Goal: Task Accomplishment & Management: Complete application form

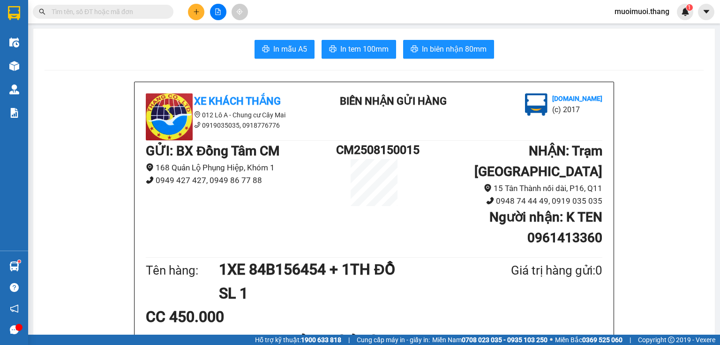
click at [193, 13] on icon "plus" at bounding box center [196, 11] width 7 height 7
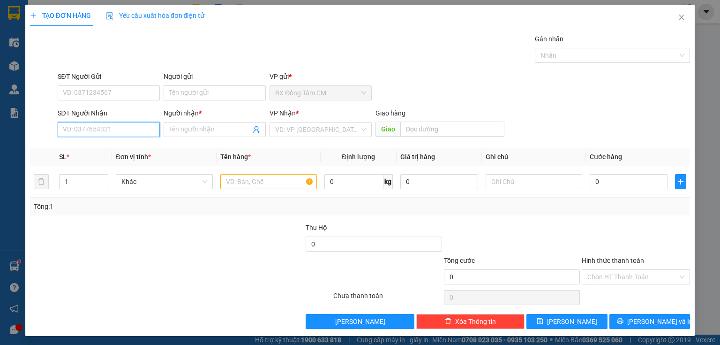
click at [118, 129] on input "SĐT Người Nhận" at bounding box center [109, 129] width 102 height 15
click at [142, 147] on div "0941567345 - KHANG" at bounding box center [108, 148] width 90 height 10
type input "0941567345"
type input "KHANG"
type input "0941567345"
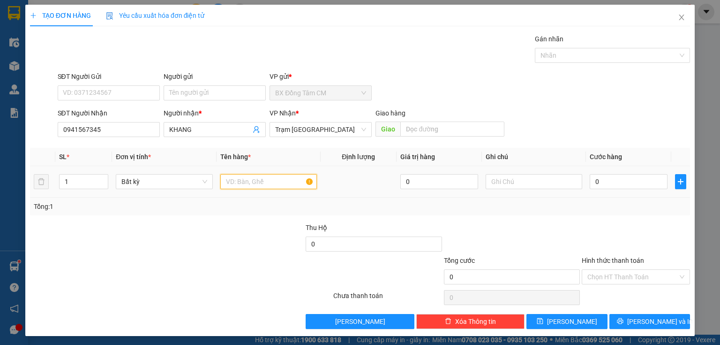
click at [275, 178] on input "text" at bounding box center [268, 181] width 97 height 15
type input "1TH"
click at [592, 181] on input "0" at bounding box center [629, 181] width 78 height 15
type input "4"
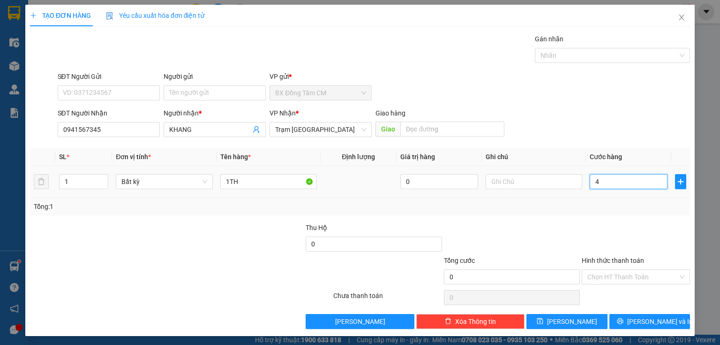
type input "4"
type input "40"
type input "400"
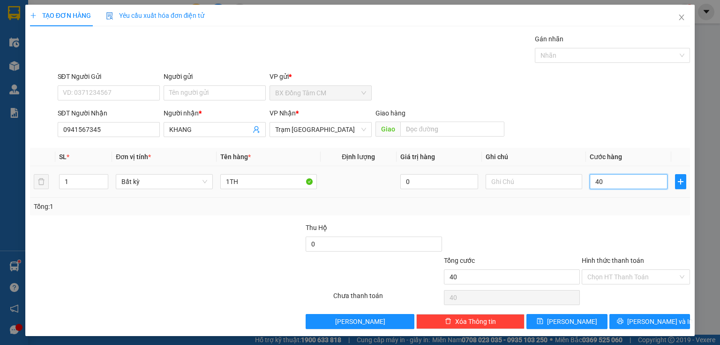
type input "400"
type input "4.000"
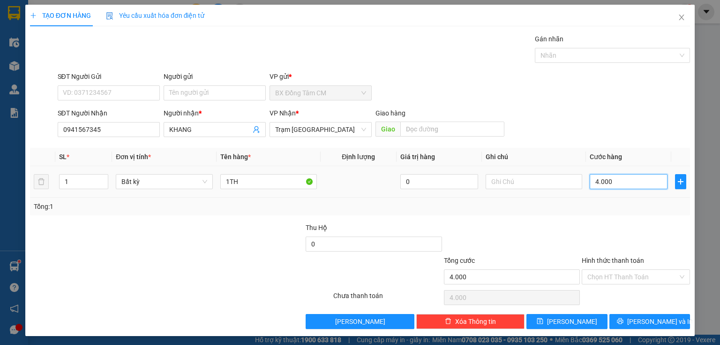
type input "40.000"
click at [651, 270] on input "Hình thức thanh toán" at bounding box center [632, 277] width 90 height 14
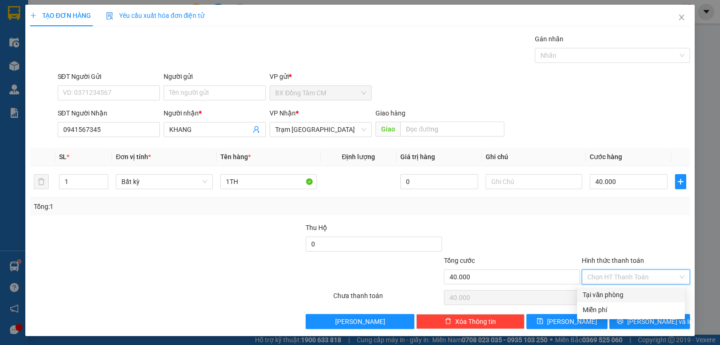
click at [640, 292] on div "Tại văn phòng" at bounding box center [631, 294] width 97 height 10
type input "0"
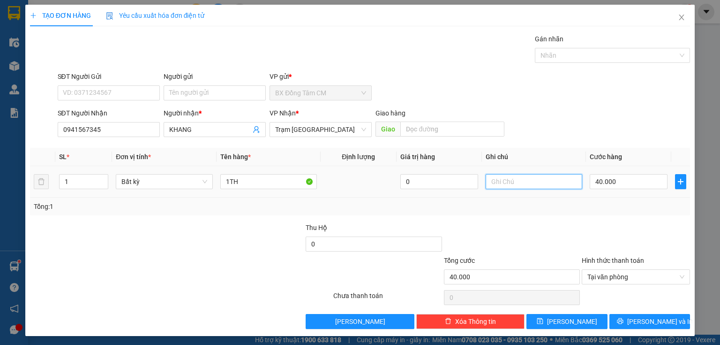
click at [514, 183] on input "text" at bounding box center [534, 181] width 97 height 15
type input "B"
click at [623, 320] on icon "printer" at bounding box center [620, 320] width 7 height 7
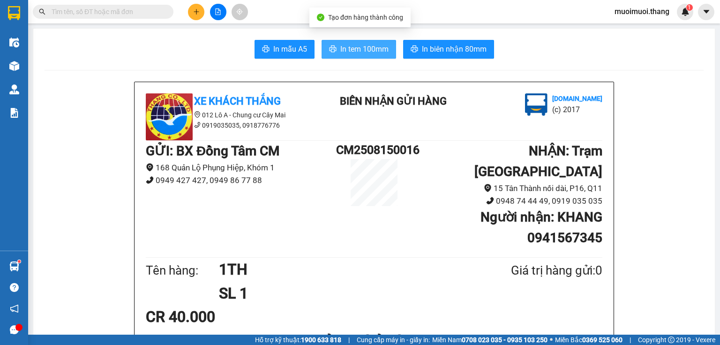
click at [375, 51] on span "In tem 100mm" at bounding box center [364, 49] width 48 height 12
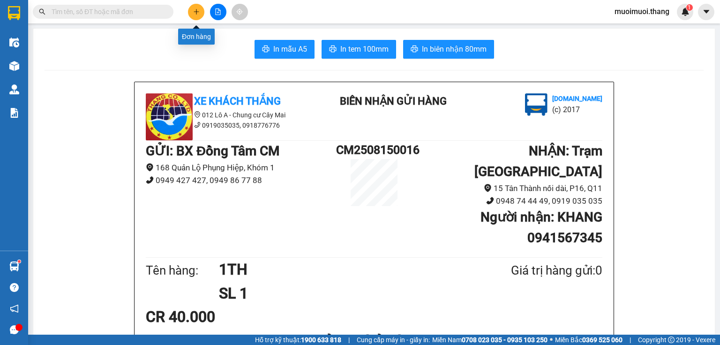
click at [192, 12] on button at bounding box center [196, 12] width 16 height 16
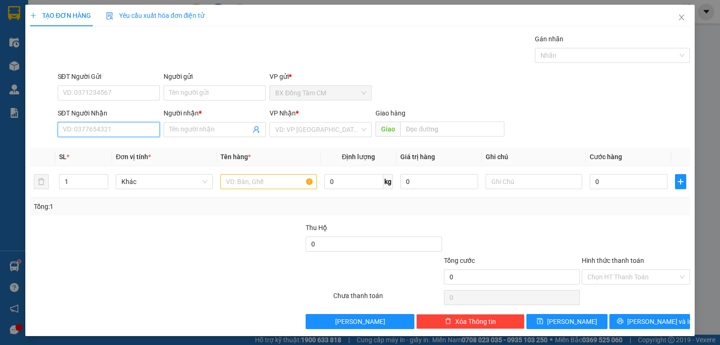
click at [120, 128] on input "SĐT Người Nhận" at bounding box center [109, 129] width 102 height 15
click at [100, 148] on div "0948711884 - NAM GÒ CÔNG" at bounding box center [108, 148] width 90 height 10
type input "0948711884"
type input "NAM GÒ CÔNG"
type input "0948711884"
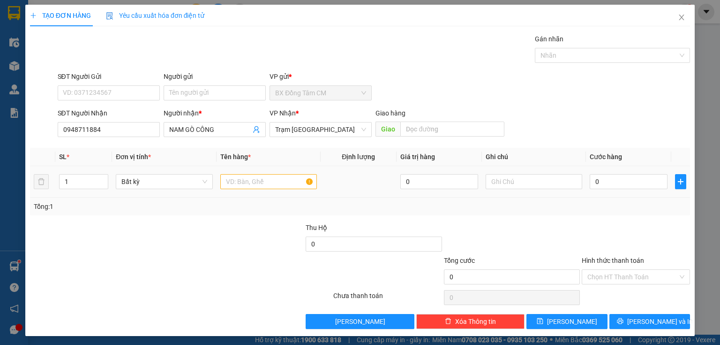
click at [250, 188] on div at bounding box center [268, 181] width 97 height 19
click at [251, 185] on input "text" at bounding box center [268, 181] width 97 height 15
type input "1TH"
drag, startPoint x: 634, startPoint y: 182, endPoint x: 611, endPoint y: 180, distance: 22.6
click at [633, 182] on input "0" at bounding box center [629, 181] width 78 height 15
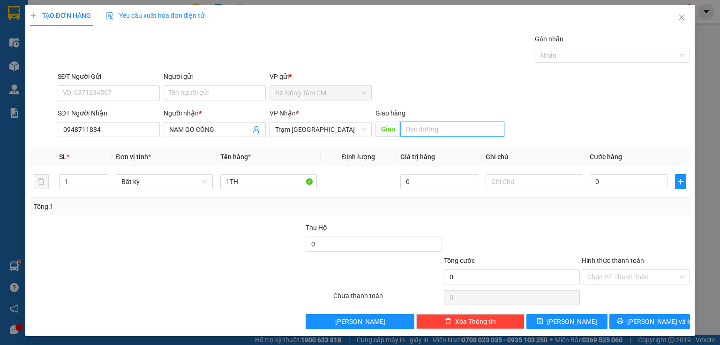
click at [432, 132] on input "text" at bounding box center [452, 128] width 104 height 15
click at [590, 182] on input "0" at bounding box center [629, 181] width 78 height 15
type input "1"
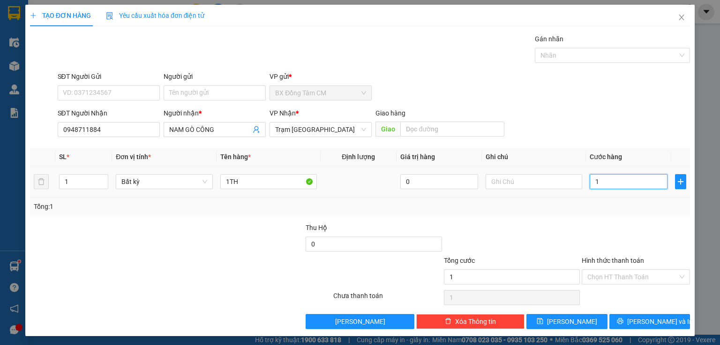
type input "10"
type input "100"
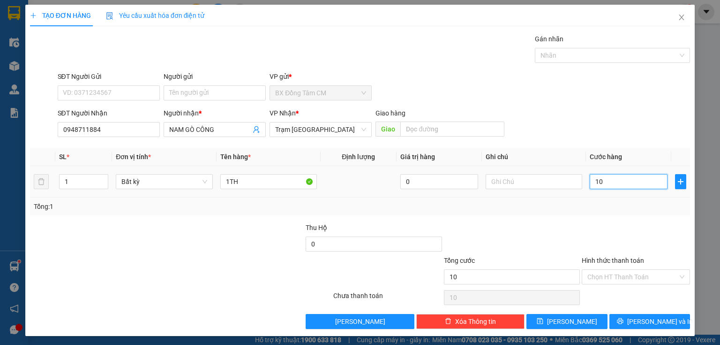
type input "100"
type input "1.000"
type input "10.000"
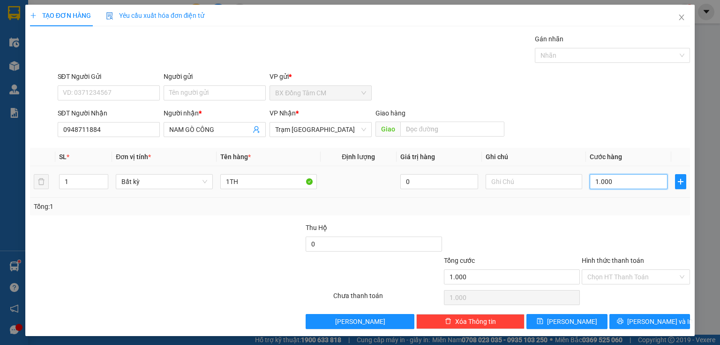
type input "10.000"
type input "100.000"
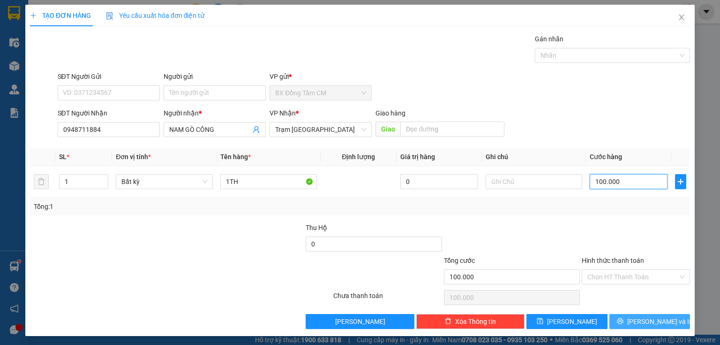
type input "100.000"
click at [624, 319] on button "[PERSON_NAME] và In" at bounding box center [649, 321] width 81 height 15
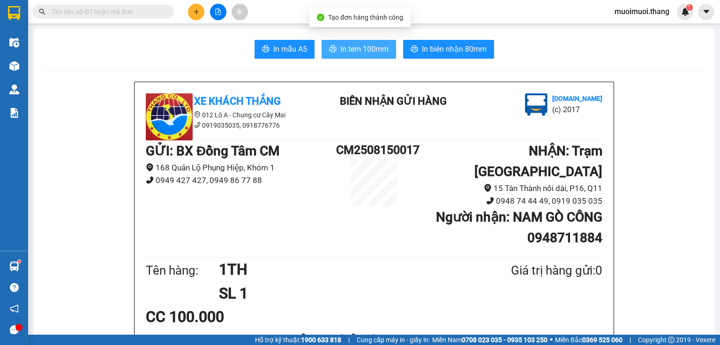
click at [361, 43] on span "In tem 100mm" at bounding box center [364, 49] width 48 height 12
click at [191, 17] on button at bounding box center [196, 12] width 16 height 16
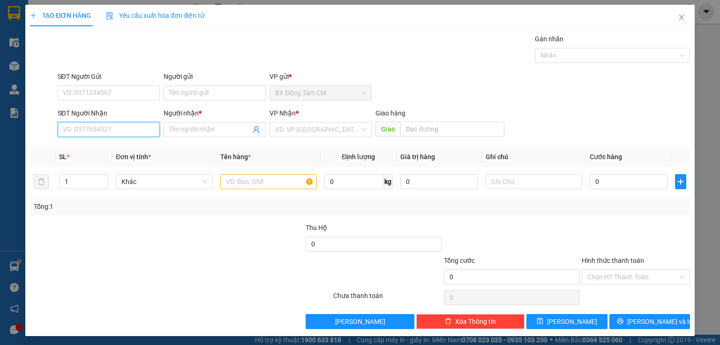
click at [73, 133] on input "SĐT Người Nhận" at bounding box center [109, 129] width 102 height 15
click at [102, 148] on div "0832351955 - K TÊN" at bounding box center [108, 148] width 90 height 10
type input "0832351955"
type input "K TÊN"
type input "[GEOGRAPHIC_DATA]"
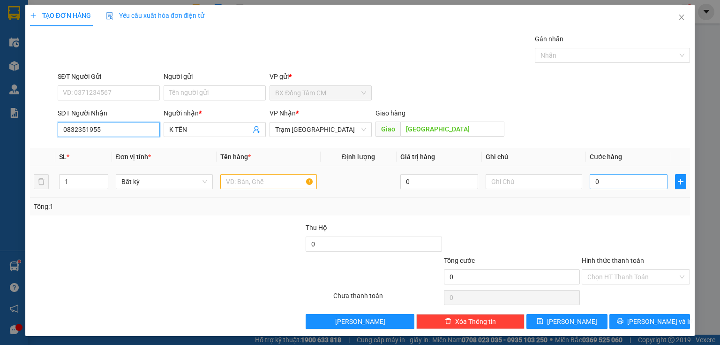
type input "0832351955"
click at [633, 177] on input "0" at bounding box center [629, 181] width 78 height 15
type input "5"
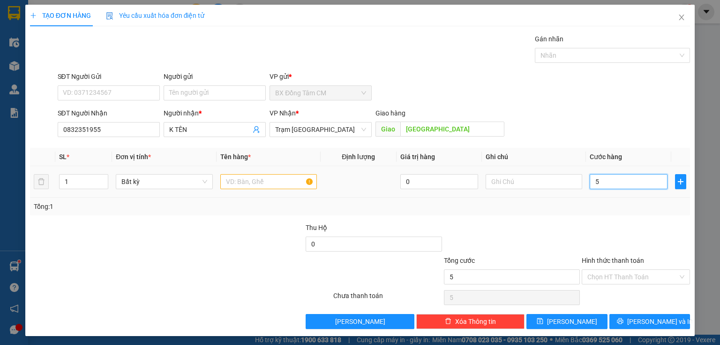
type input "50"
type input "500"
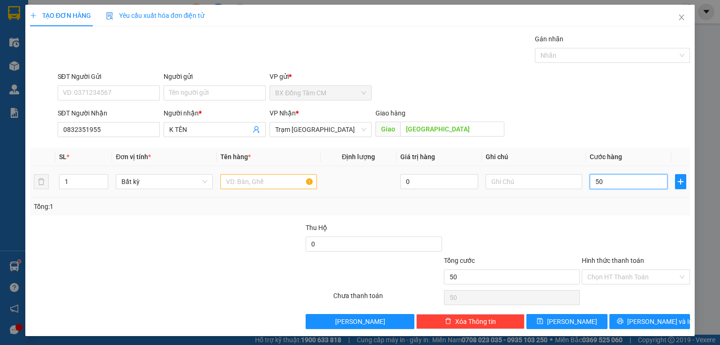
type input "500"
type input "5.000"
type input "50.000"
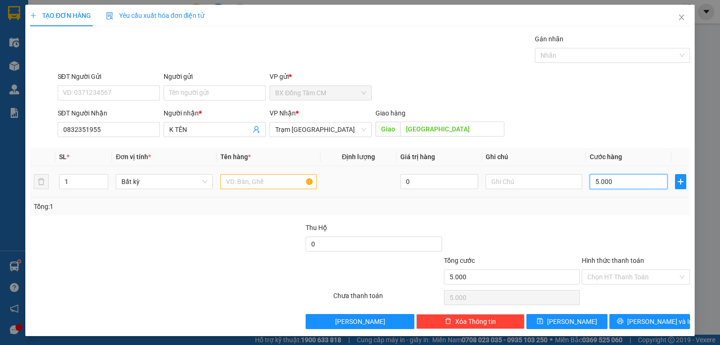
type input "50.000"
click at [621, 276] on input "Hình thức thanh toán" at bounding box center [632, 277] width 90 height 14
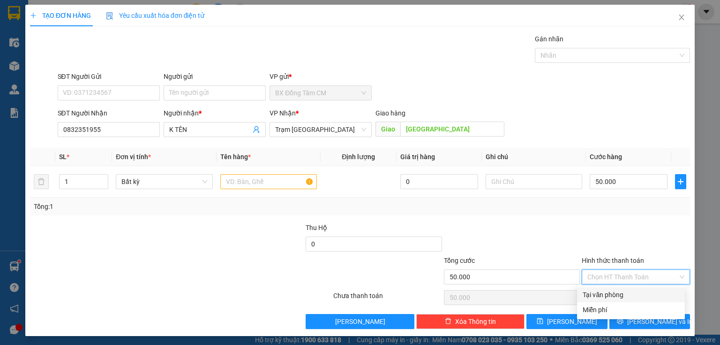
click at [621, 276] on input "Hình thức thanh toán" at bounding box center [632, 277] width 90 height 14
click at [231, 180] on input "text" at bounding box center [268, 181] width 97 height 15
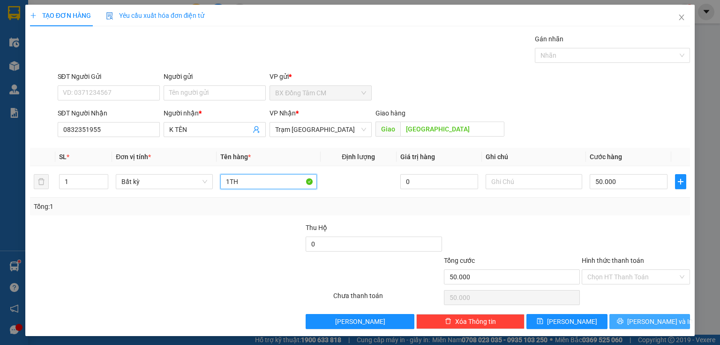
type input "1TH"
click at [636, 321] on span "[PERSON_NAME] và In" at bounding box center [660, 321] width 66 height 10
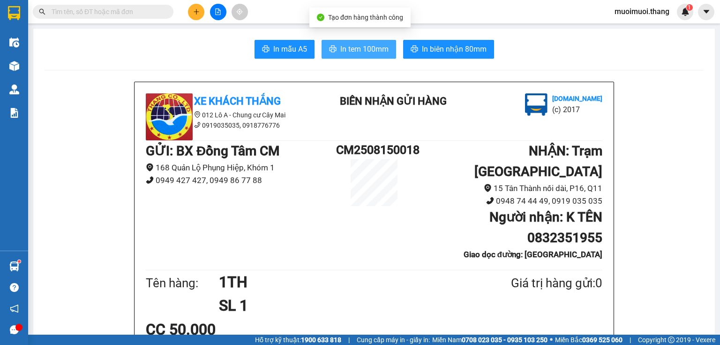
click at [362, 49] on span "In tem 100mm" at bounding box center [364, 49] width 48 height 12
click at [197, 13] on icon "plus" at bounding box center [196, 11] width 7 height 7
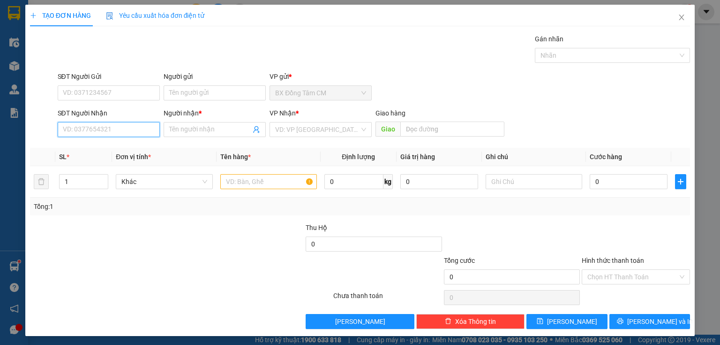
click at [99, 129] on input "SĐT Người Nhận" at bounding box center [109, 129] width 102 height 15
click at [123, 148] on div "0975662833 - [PERSON_NAME]" at bounding box center [109, 148] width 92 height 10
type input "0975662833"
type input "KHÁNH"
type input "AN LAC"
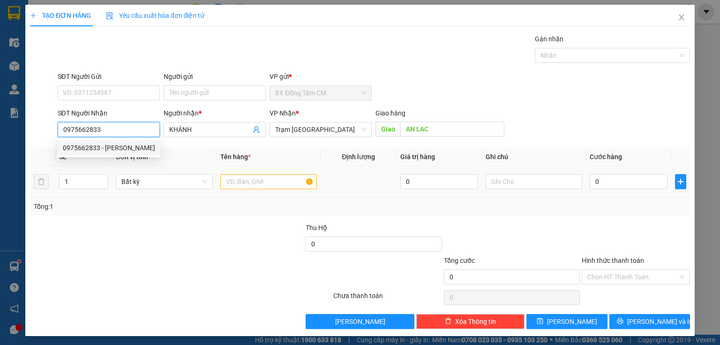
type input "0975662833"
click at [270, 182] on input "text" at bounding box center [268, 181] width 97 height 15
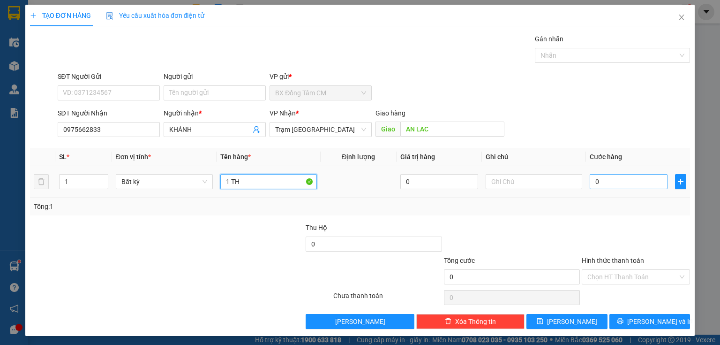
type input "1 TH"
click at [599, 179] on input "0" at bounding box center [629, 181] width 78 height 15
type input "7"
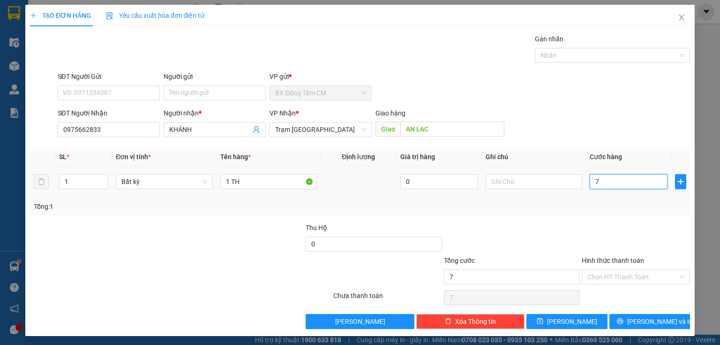
type input "70"
type input "700"
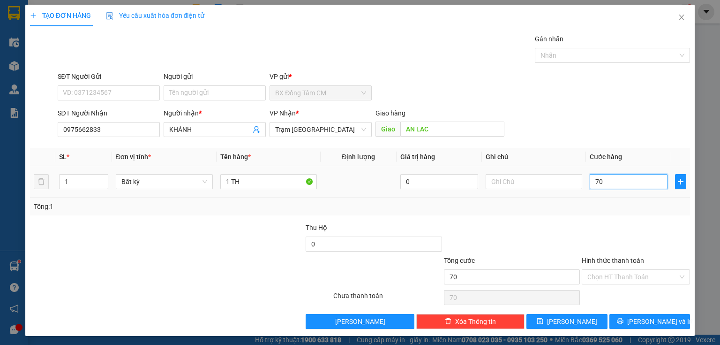
type input "700"
type input "7.000"
type input "70.000"
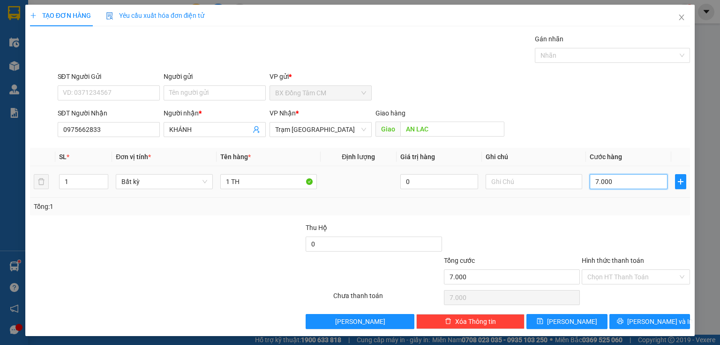
type input "70.000"
click at [636, 280] on input "Hình thức thanh toán" at bounding box center [632, 277] width 90 height 14
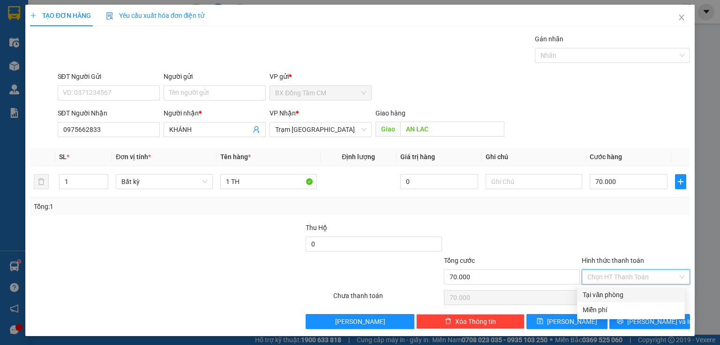
drag, startPoint x: 621, startPoint y: 293, endPoint x: 630, endPoint y: 309, distance: 17.8
click at [621, 294] on div "Tại văn phòng" at bounding box center [631, 294] width 97 height 10
type input "0"
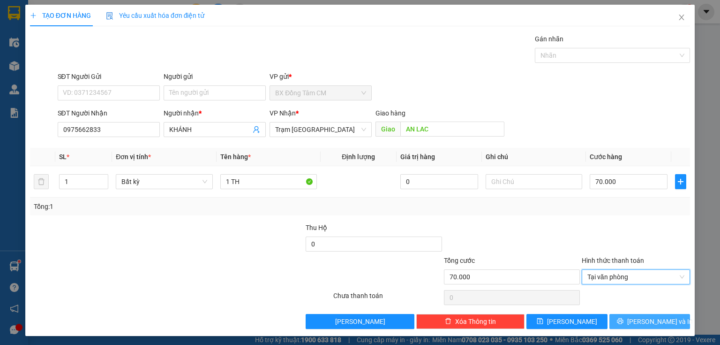
click at [623, 321] on icon "printer" at bounding box center [620, 321] width 6 height 6
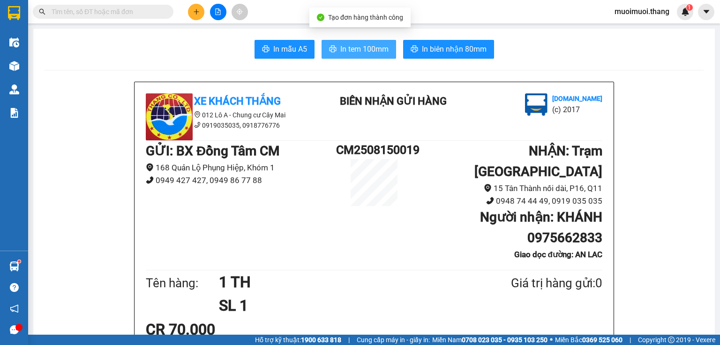
click at [358, 43] on span "In tem 100mm" at bounding box center [364, 49] width 48 height 12
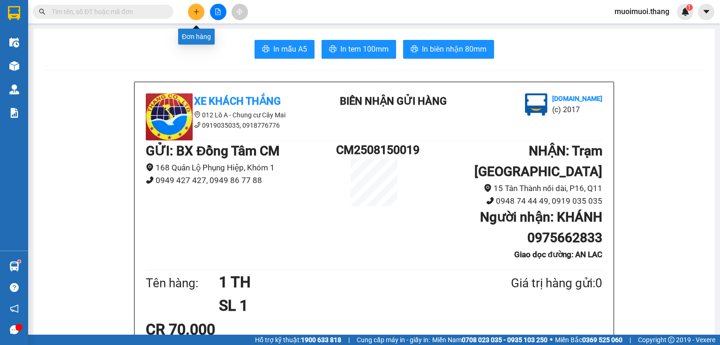
drag, startPoint x: 204, startPoint y: 14, endPoint x: 198, endPoint y: 12, distance: 5.9
click at [198, 12] on button at bounding box center [196, 12] width 16 height 16
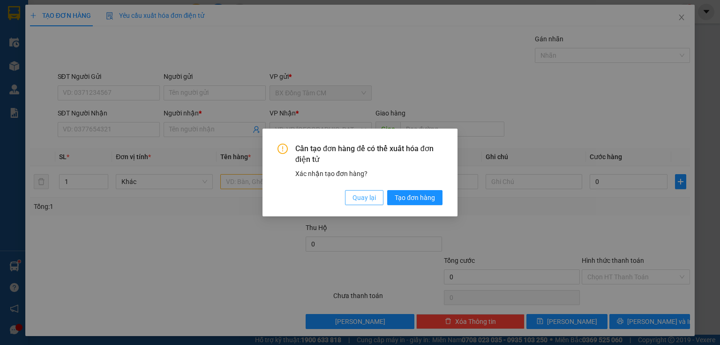
click at [359, 195] on span "Quay lại" at bounding box center [364, 197] width 23 height 10
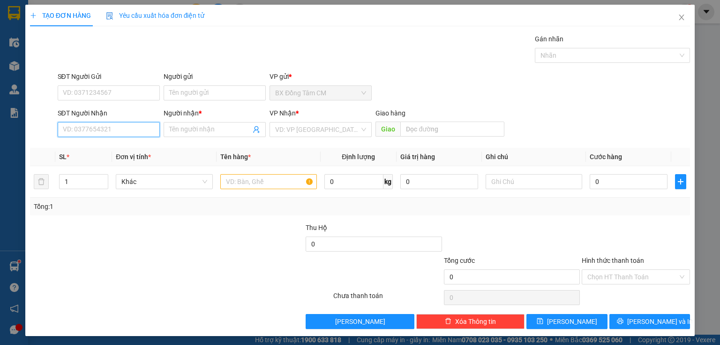
click at [84, 127] on input "SĐT Người Nhận" at bounding box center [109, 129] width 102 height 15
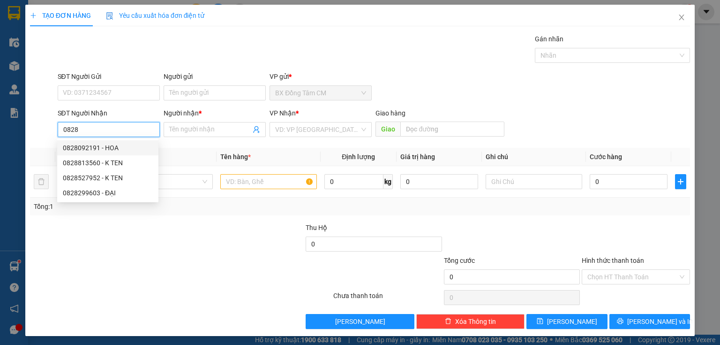
drag, startPoint x: 112, startPoint y: 143, endPoint x: 122, endPoint y: 143, distance: 9.9
click at [113, 143] on div "0828092191 - HOA" at bounding box center [108, 148] width 90 height 10
type input "0828092191"
type input "HOA"
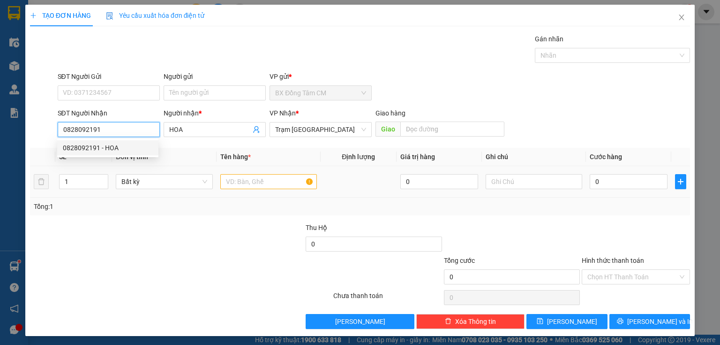
type input "0828092191"
drag, startPoint x: 233, startPoint y: 172, endPoint x: 231, endPoint y: 181, distance: 10.2
click at [233, 175] on td at bounding box center [269, 181] width 104 height 31
click at [231, 181] on input "text" at bounding box center [268, 181] width 97 height 15
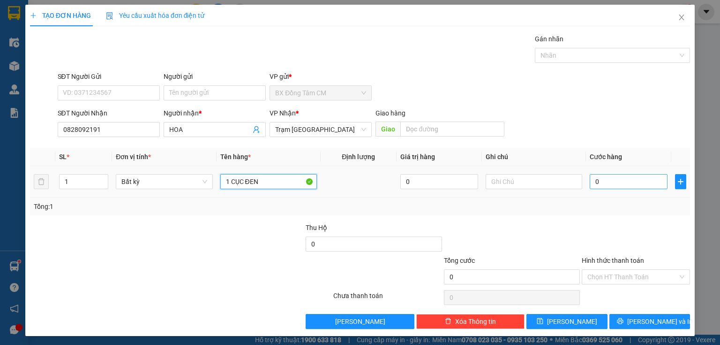
type input "1 CỤC ĐEN"
type input "5"
type input "50"
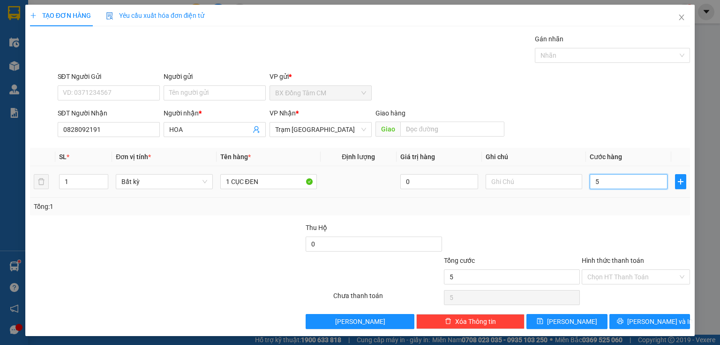
type input "50"
type input "500"
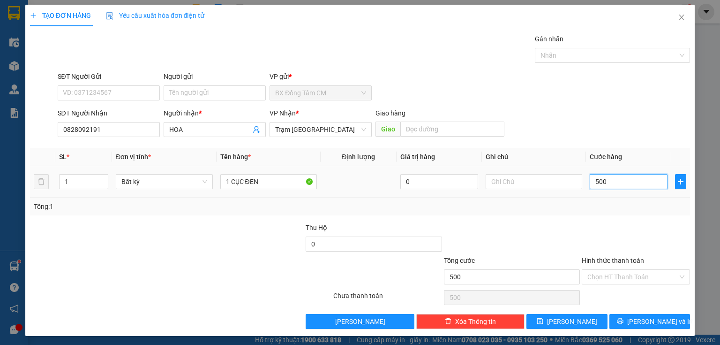
type input "5.000"
type input "500"
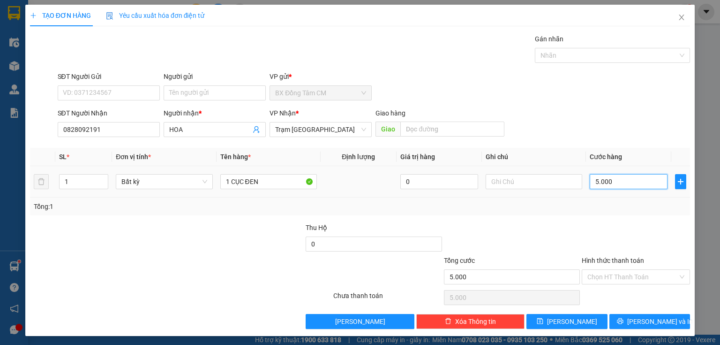
type input "500"
type input "50"
type input "5"
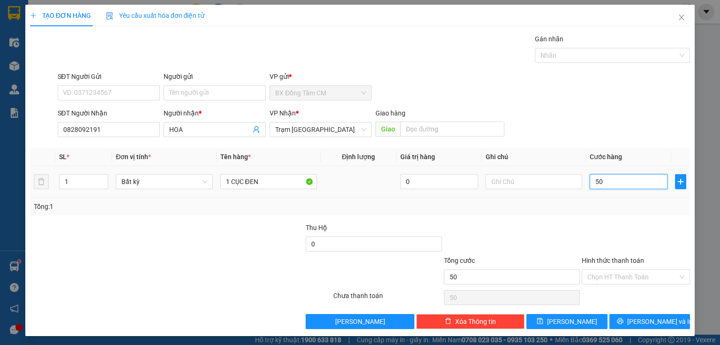
type input "5"
type input "0"
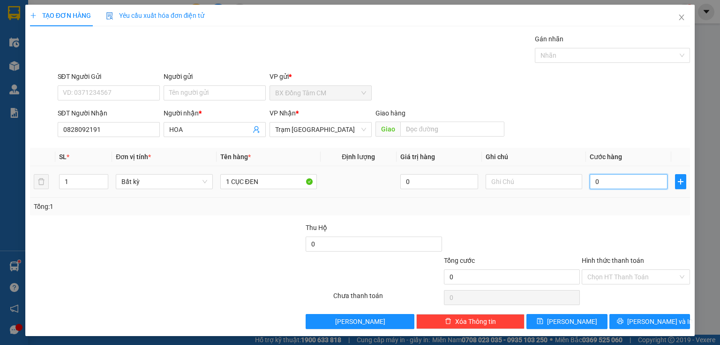
click at [591, 186] on input "0" at bounding box center [629, 181] width 78 height 15
type input "40"
type input "400"
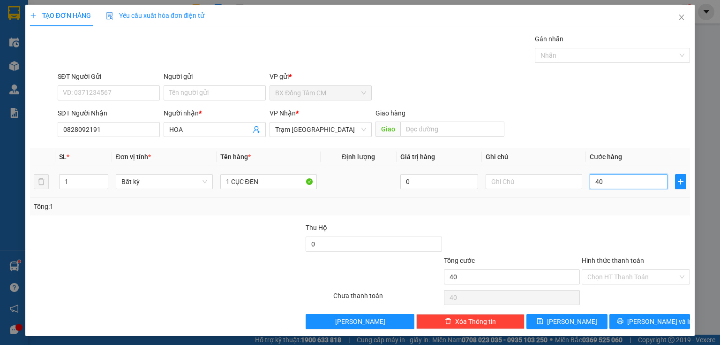
type input "400"
type input "4.000"
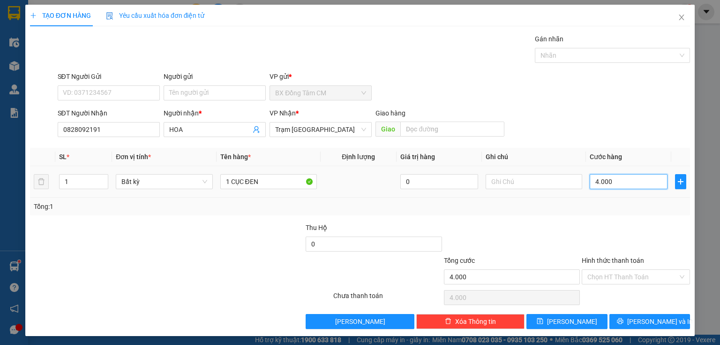
type input "40.000"
type input "400.000"
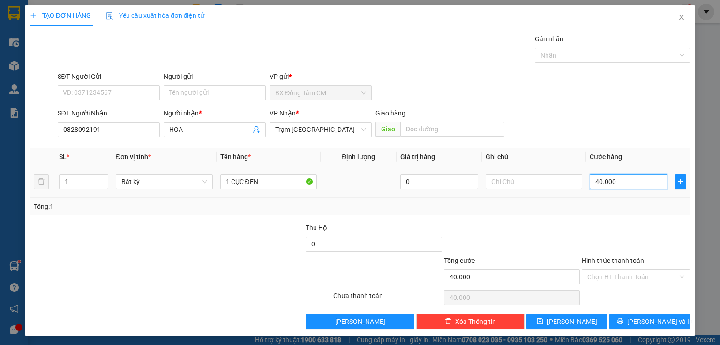
type input "400.000"
type input "40.000"
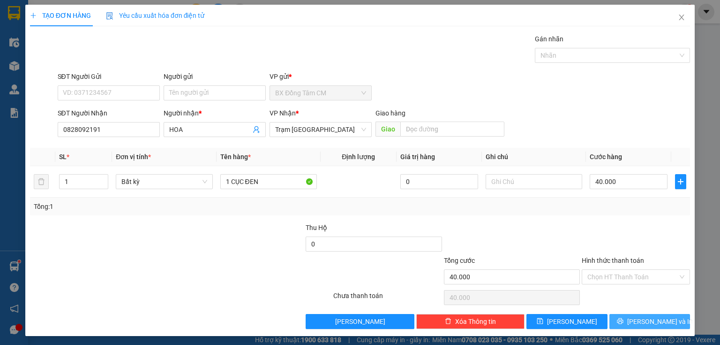
click at [623, 320] on icon "printer" at bounding box center [620, 320] width 7 height 7
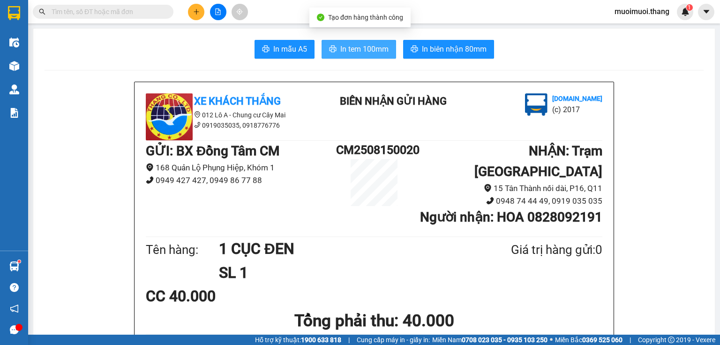
click at [329, 53] on span "printer" at bounding box center [333, 49] width 8 height 9
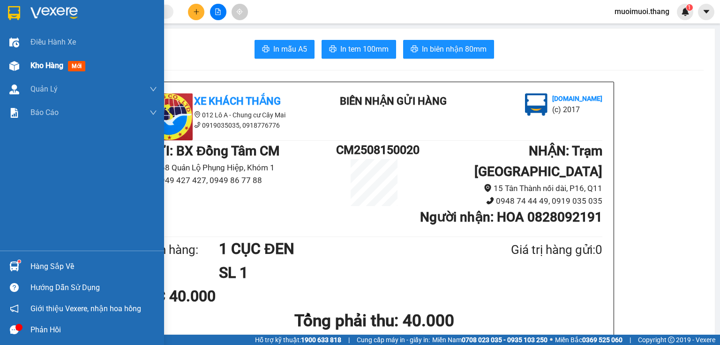
click at [65, 65] on div "Kho hàng mới" at bounding box center [59, 66] width 59 height 12
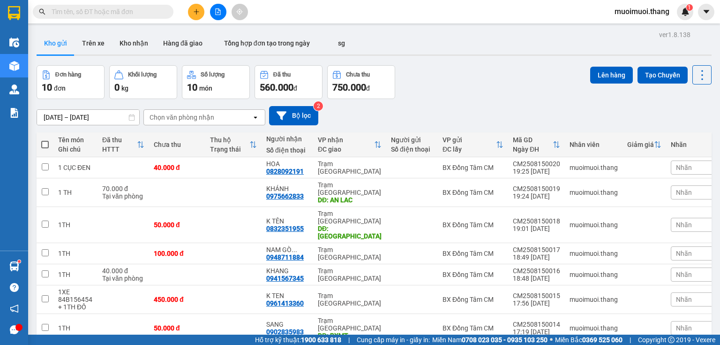
click at [206, 213] on div "ver 1.8.138 Kho gửi Trên xe Kho nhận Hàng đã giao Tổng hợp đơn tạo trong ngày s…" at bounding box center [374, 245] width 683 height 434
click at [195, 9] on icon "plus" at bounding box center [196, 11] width 7 height 7
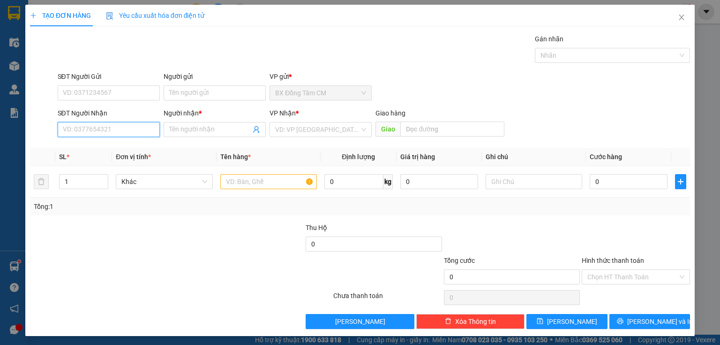
click at [107, 128] on input "SĐT Người Nhận" at bounding box center [109, 129] width 102 height 15
type input "0587383383"
click at [108, 143] on div "0587383383 - SG" at bounding box center [108, 148] width 90 height 10
type input "SG"
type input "TRẠM MIỀN ĐÔNG"
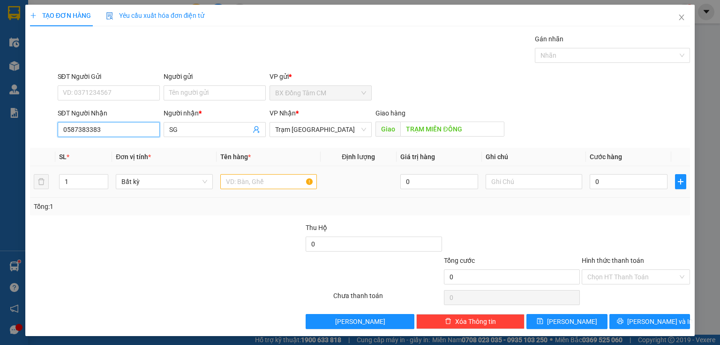
type input "0587383383"
click at [277, 194] on td at bounding box center [269, 181] width 104 height 31
click at [286, 170] on td at bounding box center [269, 181] width 104 height 31
click at [234, 173] on td at bounding box center [269, 181] width 104 height 31
click at [225, 180] on input "text" at bounding box center [268, 181] width 97 height 15
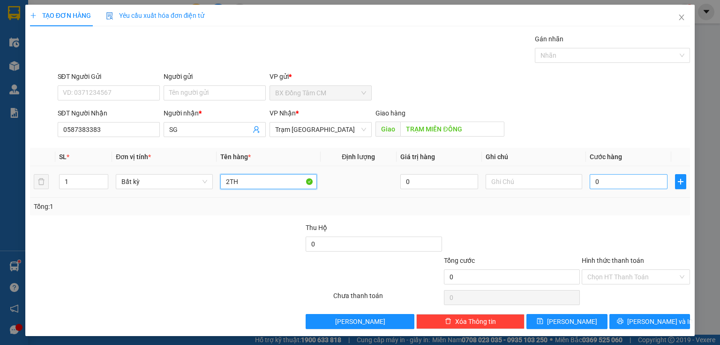
type input "2TH"
click at [590, 180] on input "0" at bounding box center [629, 181] width 78 height 15
type input "1"
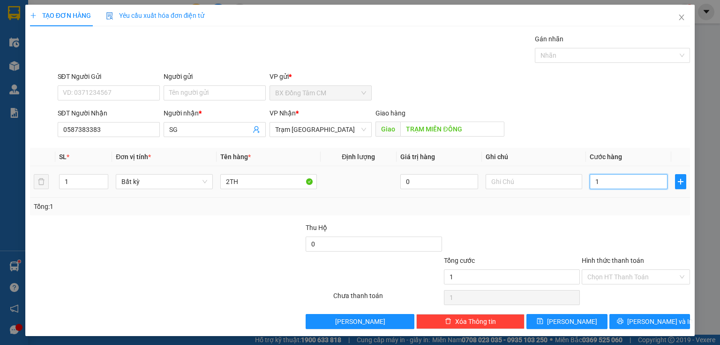
type input "10"
type input "100"
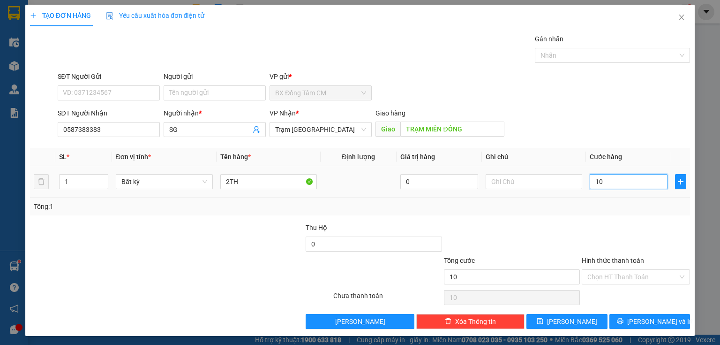
type input "100"
type input "1.000"
type input "10.000"
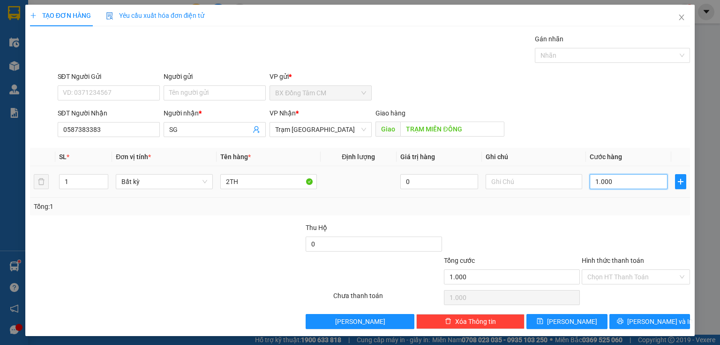
type input "10.000"
type input "100.000"
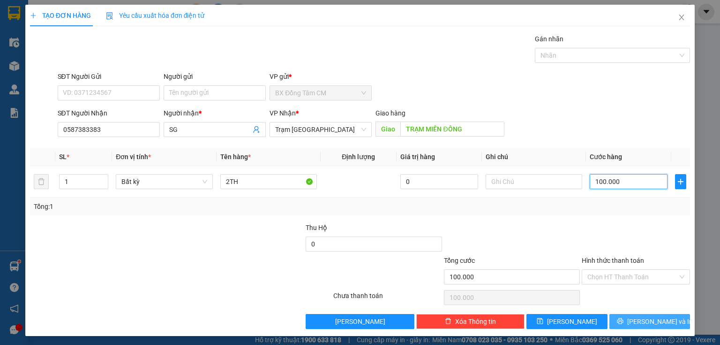
type input "100.000"
click at [646, 315] on button "[PERSON_NAME] và In" at bounding box center [649, 321] width 81 height 15
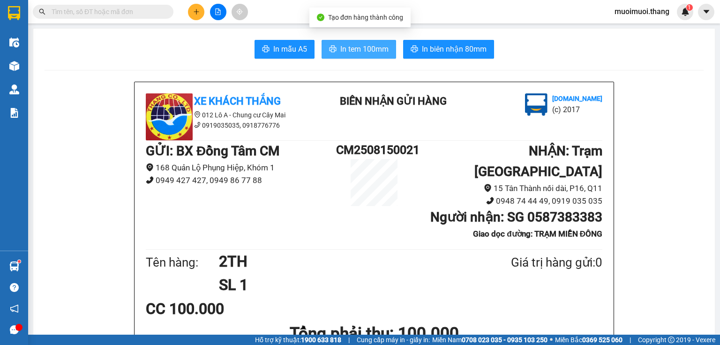
click at [362, 53] on span "In tem 100mm" at bounding box center [364, 49] width 48 height 12
click at [191, 6] on div at bounding box center [218, 12] width 70 height 16
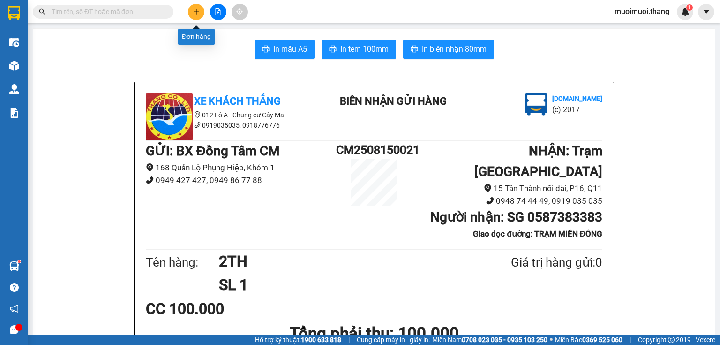
click at [190, 12] on button at bounding box center [196, 12] width 16 height 16
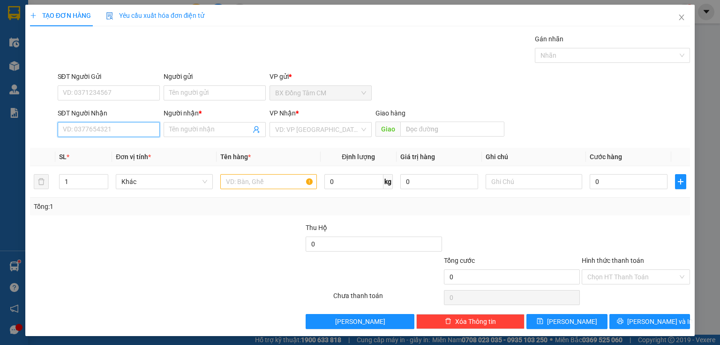
click at [130, 126] on input "SĐT Người Nhận" at bounding box center [109, 129] width 102 height 15
type input "0833346999"
drag, startPoint x: 106, startPoint y: 148, endPoint x: 120, endPoint y: 148, distance: 13.6
click at [108, 148] on div "0833346999 - K TEN" at bounding box center [108, 148] width 90 height 10
type input "K TEN"
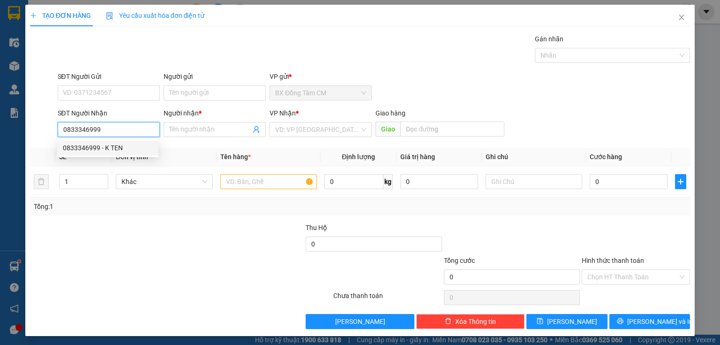
type input "CAN THO"
type input "0833346999"
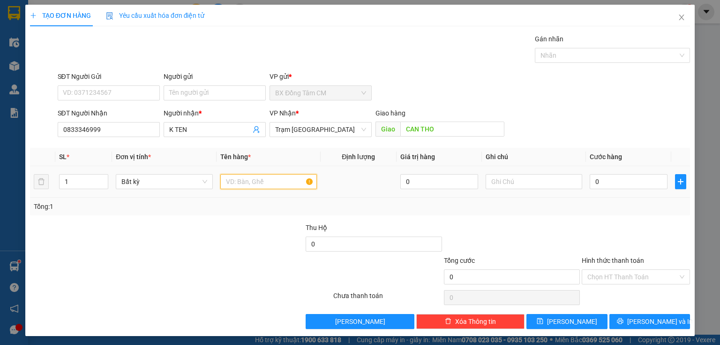
click at [246, 188] on input "text" at bounding box center [268, 181] width 97 height 15
type input "1TH"
click at [604, 184] on input "0" at bounding box center [629, 181] width 78 height 15
type input "5"
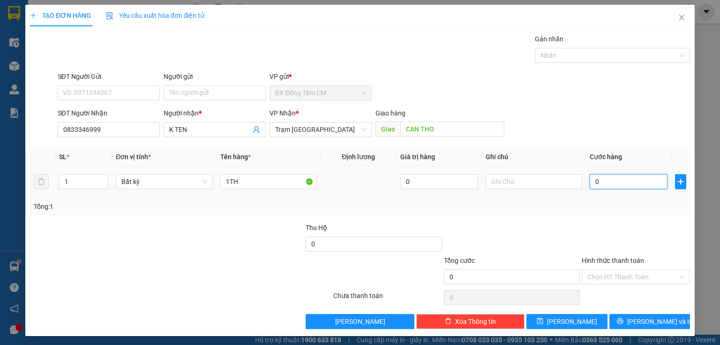
type input "5"
type input "50"
type input "500"
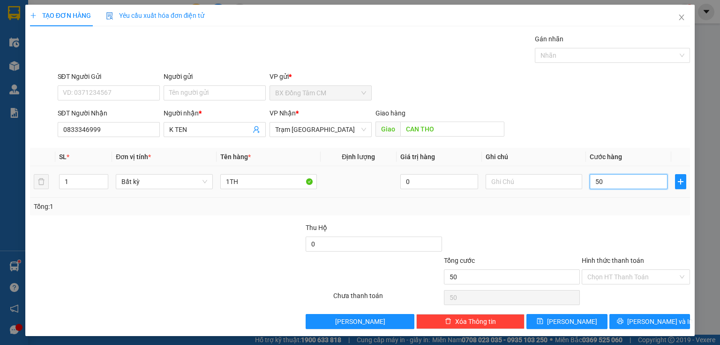
type input "500"
type input "5.000"
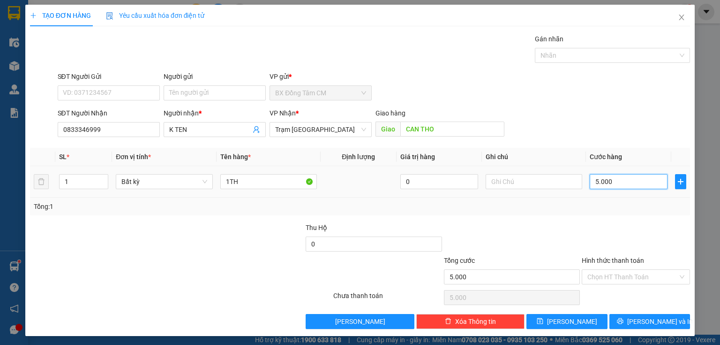
type input "50.000"
click at [623, 318] on icon "printer" at bounding box center [620, 320] width 7 height 7
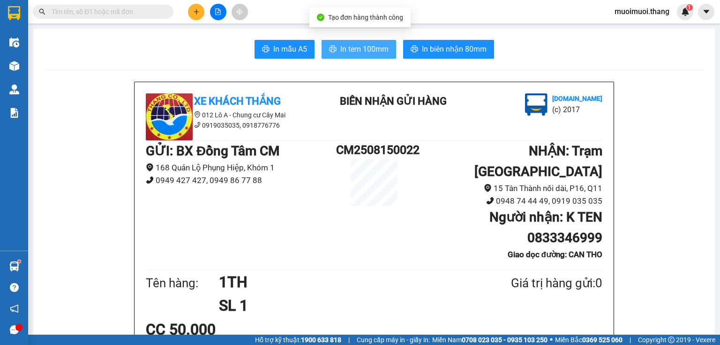
click at [323, 49] on button "In tem 100mm" at bounding box center [359, 49] width 75 height 19
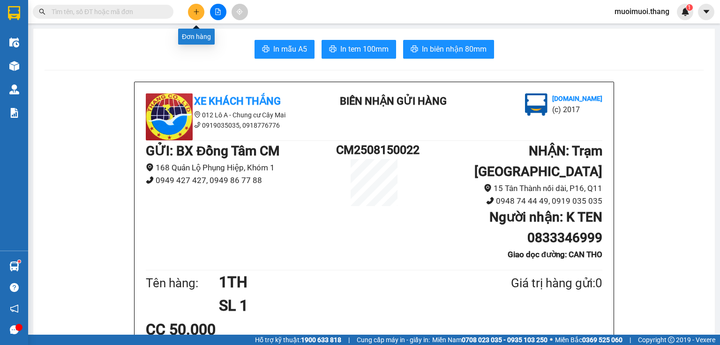
click at [197, 9] on icon "plus" at bounding box center [196, 11] width 7 height 7
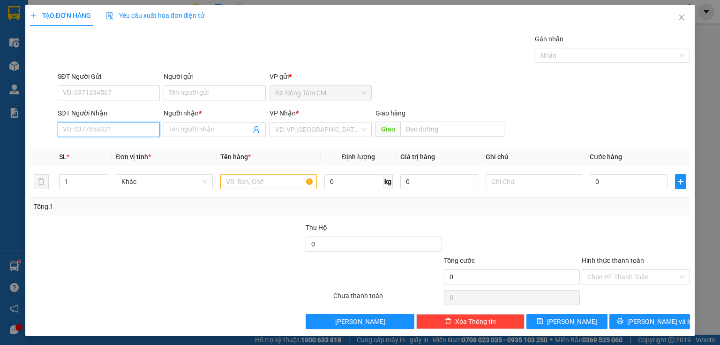
click at [108, 129] on input "SĐT Người Nhận" at bounding box center [109, 129] width 102 height 15
click at [75, 133] on input "0913750496" at bounding box center [109, 129] width 102 height 15
type input "0913750496"
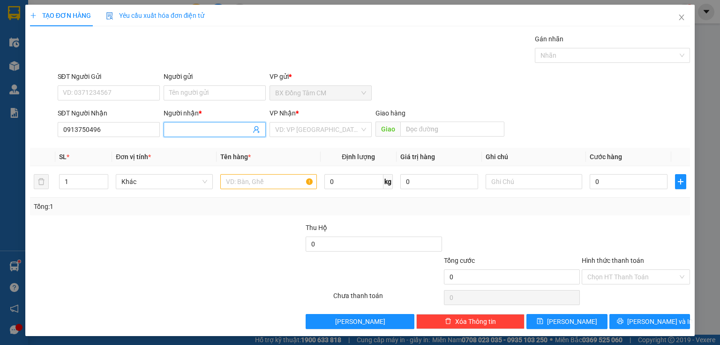
click at [183, 129] on input "Người nhận *" at bounding box center [210, 129] width 82 height 10
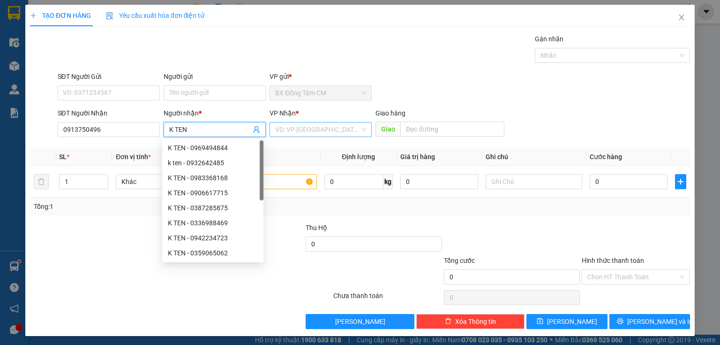
type input "K TEN"
click at [339, 133] on input "search" at bounding box center [317, 129] width 84 height 14
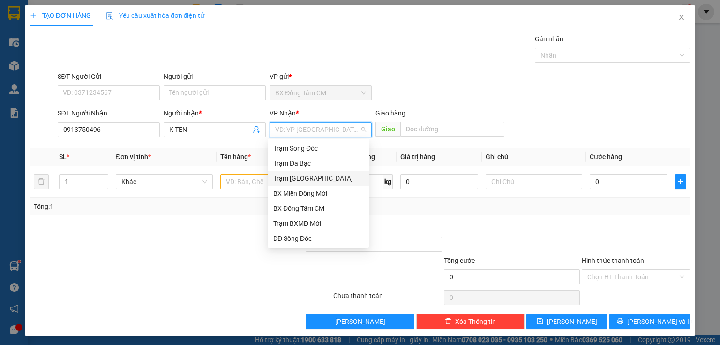
click at [300, 180] on div "Trạm [GEOGRAPHIC_DATA]" at bounding box center [318, 178] width 90 height 10
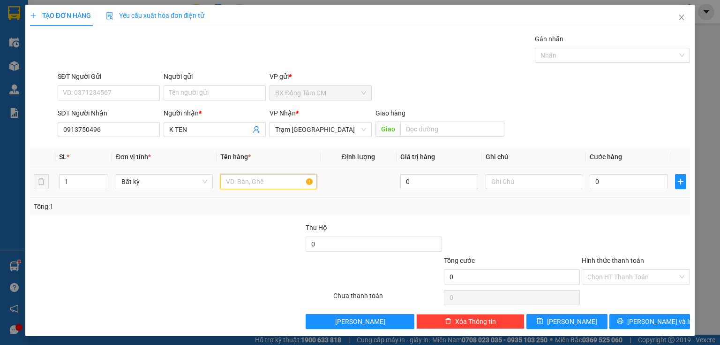
drag, startPoint x: 251, startPoint y: 181, endPoint x: 246, endPoint y: 171, distance: 12.2
click at [251, 177] on input "text" at bounding box center [268, 181] width 97 height 15
type input "1 TH"
click at [611, 175] on input "0" at bounding box center [629, 181] width 78 height 15
type input "5"
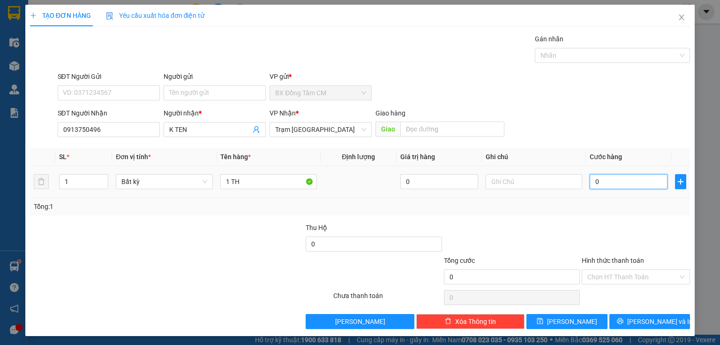
type input "5"
type input "50"
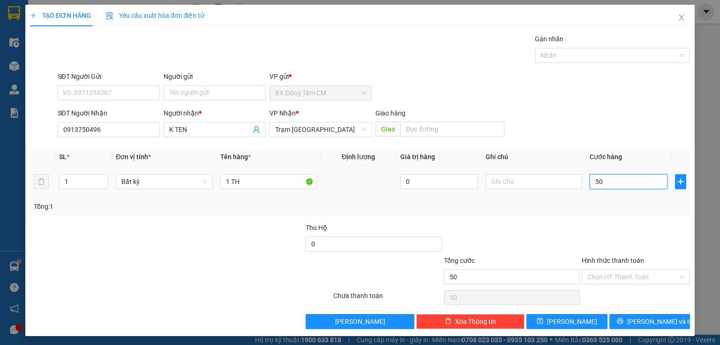
type input "5"
type input "0"
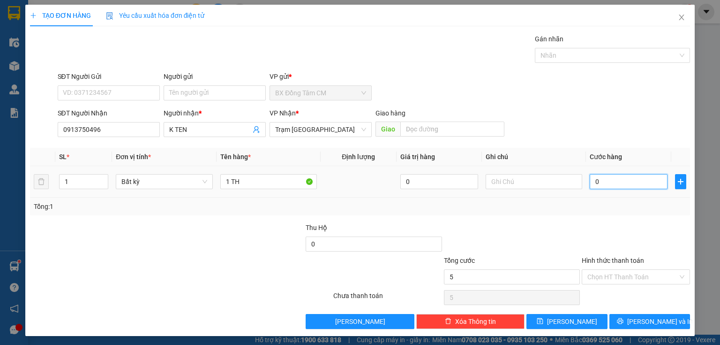
type input "0"
click at [591, 182] on input "0" at bounding box center [629, 181] width 78 height 15
type input "40"
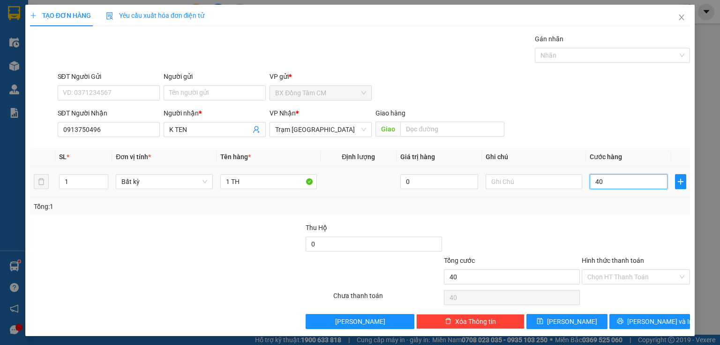
type input "400"
click at [624, 322] on button "[PERSON_NAME] và In" at bounding box center [649, 321] width 81 height 15
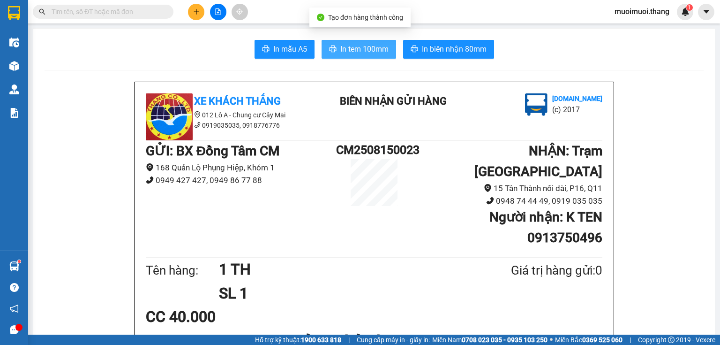
click at [370, 53] on span "In tem 100mm" at bounding box center [364, 49] width 48 height 12
click at [200, 9] on button at bounding box center [196, 12] width 16 height 16
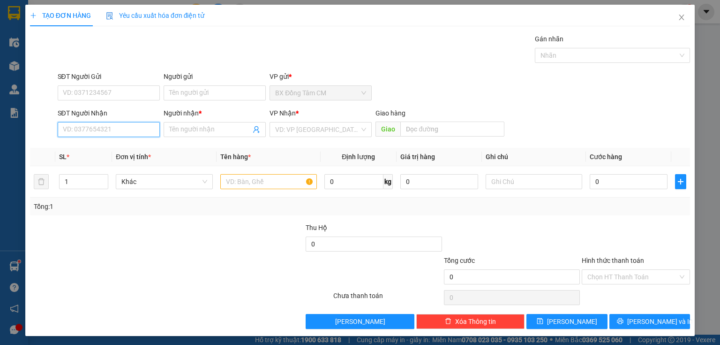
click at [88, 134] on input "SĐT Người Nhận" at bounding box center [109, 129] width 102 height 15
click at [73, 131] on input "0761117483" at bounding box center [109, 129] width 102 height 15
drag, startPoint x: 84, startPoint y: 136, endPoint x: 151, endPoint y: 139, distance: 67.1
click at [87, 136] on div "SĐT Người Nhận 0761117483 0761117483" at bounding box center [109, 124] width 102 height 33
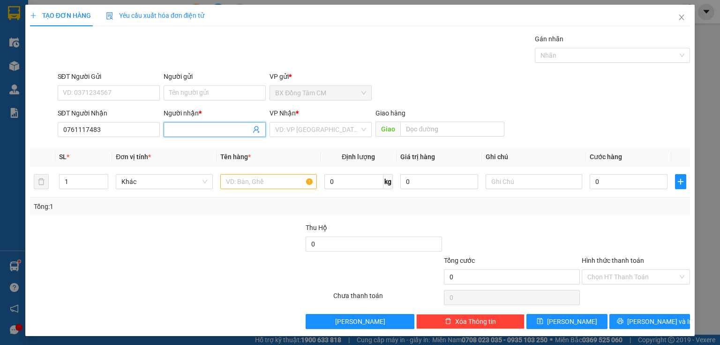
click at [184, 129] on input "Người nhận *" at bounding box center [210, 129] width 82 height 10
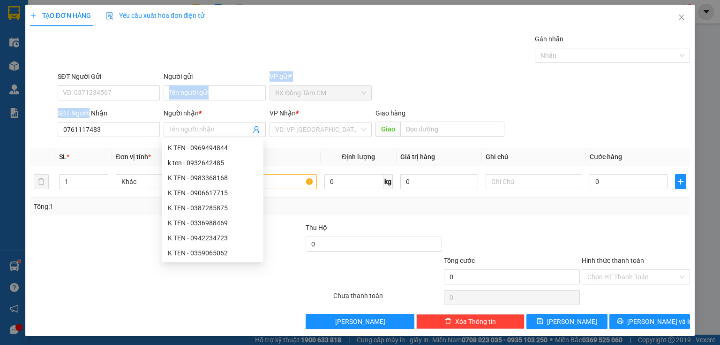
drag, startPoint x: 88, startPoint y: 118, endPoint x: 264, endPoint y: 81, distance: 180.1
click at [222, 70] on div "Transit Pickup Surcharge Ids Transit Deliver Surcharge Ids Transit Deliver Surc…" at bounding box center [360, 181] width 660 height 295
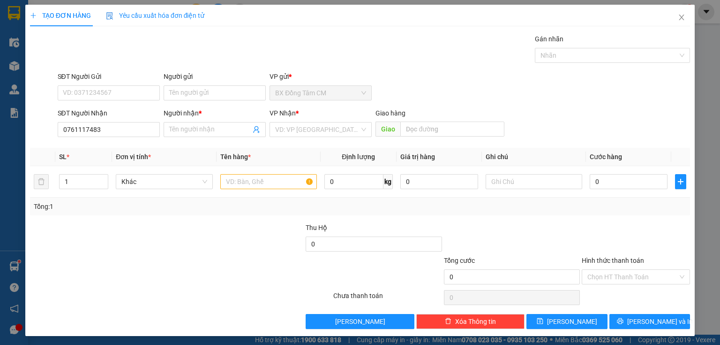
click at [165, 58] on div "Gói vận chuyển * Tiêu chuẩn Gán nhãn Nhãn" at bounding box center [374, 50] width 637 height 33
click at [77, 134] on input "0761117483" at bounding box center [109, 129] width 102 height 15
click at [192, 126] on input "Người nhận *" at bounding box center [210, 129] width 82 height 10
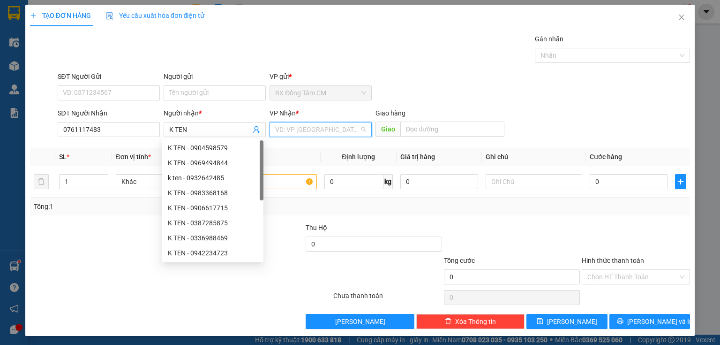
click at [293, 124] on input "search" at bounding box center [317, 129] width 84 height 14
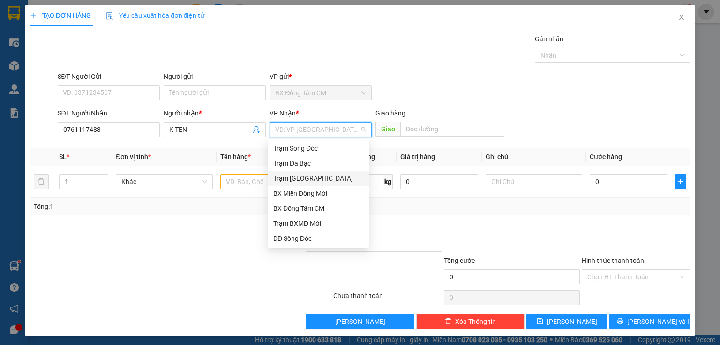
drag, startPoint x: 313, startPoint y: 176, endPoint x: 353, endPoint y: 162, distance: 42.7
click at [315, 175] on div "Trạm [GEOGRAPHIC_DATA]" at bounding box center [318, 178] width 90 height 10
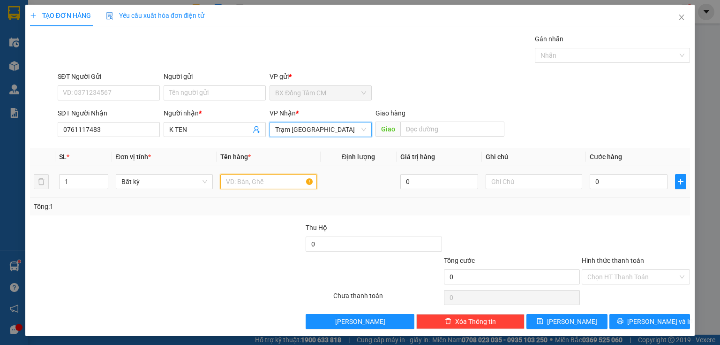
click at [238, 181] on input "text" at bounding box center [268, 181] width 97 height 15
click at [423, 129] on input "text" at bounding box center [452, 128] width 104 height 15
click at [270, 180] on input "text" at bounding box center [268, 181] width 97 height 15
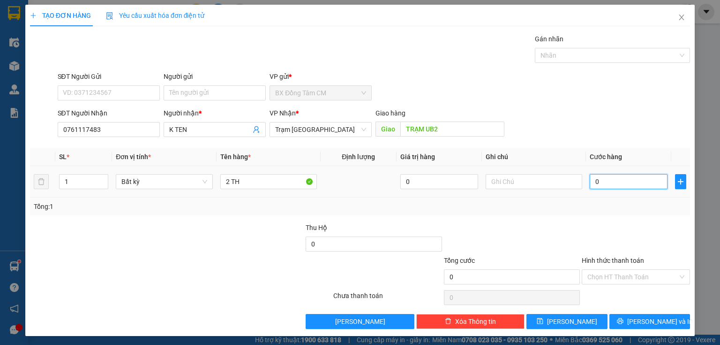
click at [621, 182] on input "0" at bounding box center [629, 181] width 78 height 15
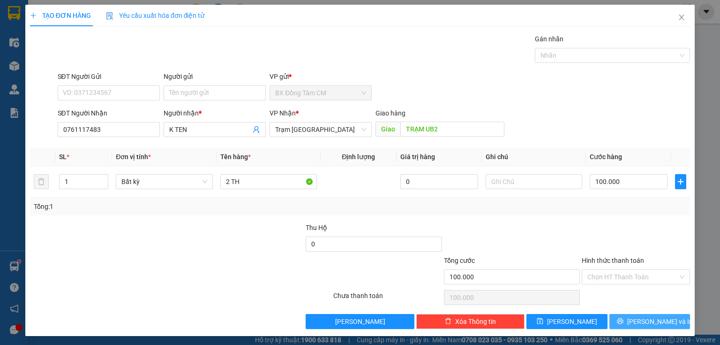
click at [623, 320] on icon "printer" at bounding box center [620, 320] width 7 height 7
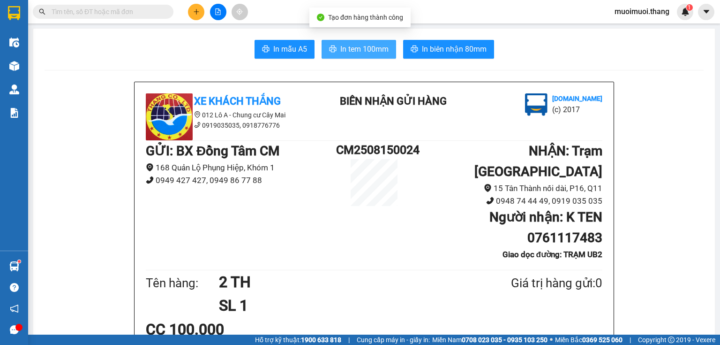
click at [367, 45] on span "In tem 100mm" at bounding box center [364, 49] width 48 height 12
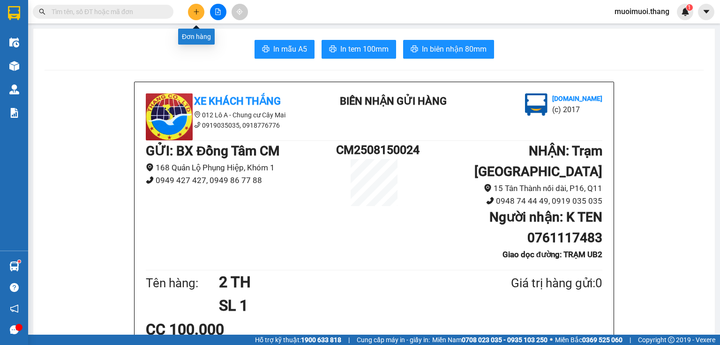
click at [195, 11] on icon "plus" at bounding box center [196, 11] width 7 height 7
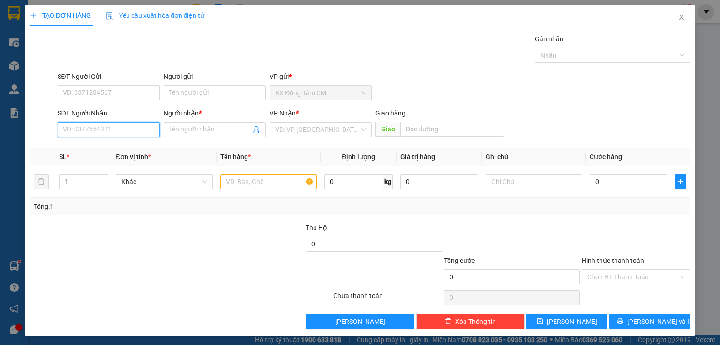
click at [109, 129] on input "SĐT Người Nhận" at bounding box center [109, 129] width 102 height 15
click at [76, 131] on input "085590904" at bounding box center [109, 129] width 102 height 15
click at [105, 130] on input "085590904" at bounding box center [109, 129] width 102 height 15
click at [196, 125] on input "Người nhận *" at bounding box center [210, 129] width 82 height 10
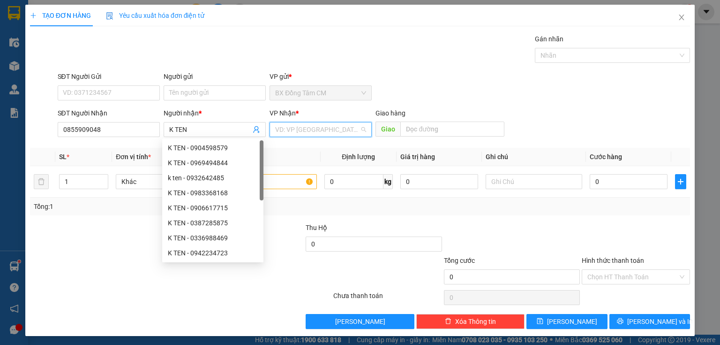
click at [306, 135] on input "search" at bounding box center [317, 129] width 84 height 14
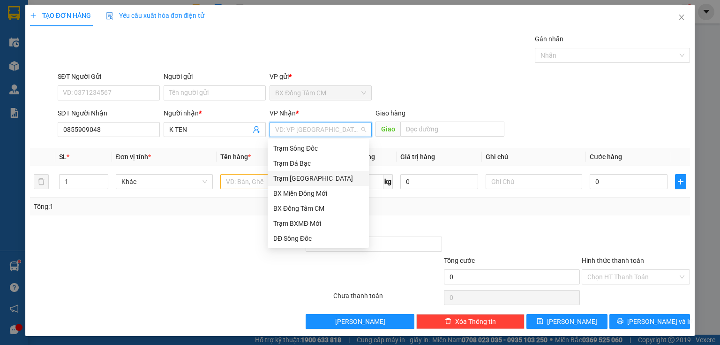
drag, startPoint x: 311, startPoint y: 177, endPoint x: 371, endPoint y: 150, distance: 66.3
click at [311, 177] on div "Trạm [GEOGRAPHIC_DATA]" at bounding box center [318, 178] width 90 height 10
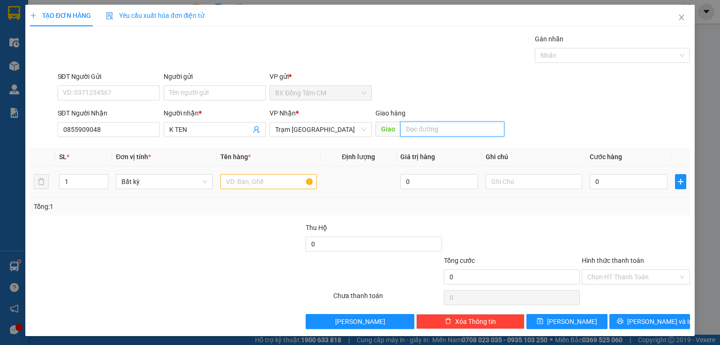
click at [428, 129] on input "text" at bounding box center [452, 128] width 104 height 15
drag, startPoint x: 253, startPoint y: 194, endPoint x: 258, endPoint y: 184, distance: 11.1
click at [253, 193] on td at bounding box center [269, 181] width 104 height 31
click at [259, 181] on input "text" at bounding box center [268, 181] width 97 height 15
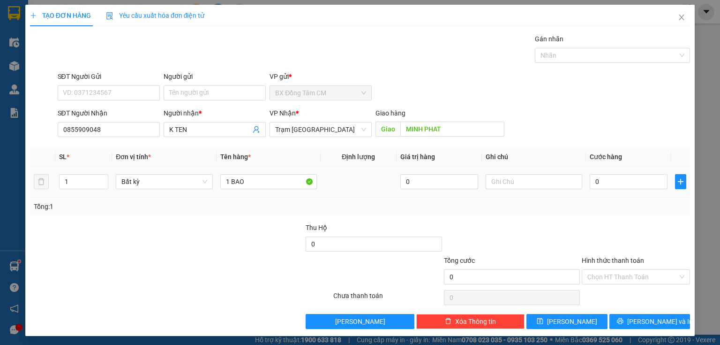
click at [597, 172] on div "0" at bounding box center [629, 181] width 78 height 19
click at [593, 177] on input "0" at bounding box center [629, 181] width 78 height 15
click at [637, 315] on button "[PERSON_NAME] và In" at bounding box center [649, 321] width 81 height 15
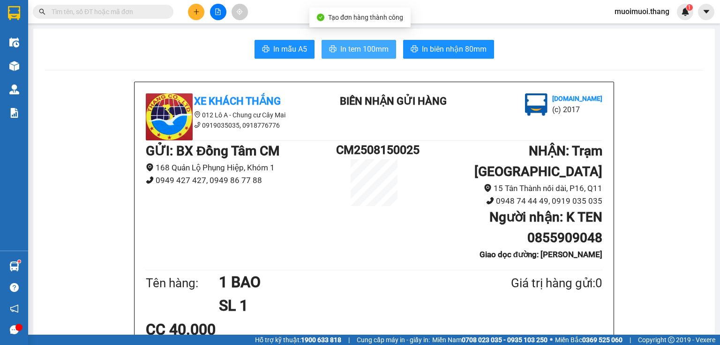
click at [332, 47] on icon "printer" at bounding box center [333, 49] width 8 height 8
click at [201, 9] on button at bounding box center [196, 12] width 16 height 16
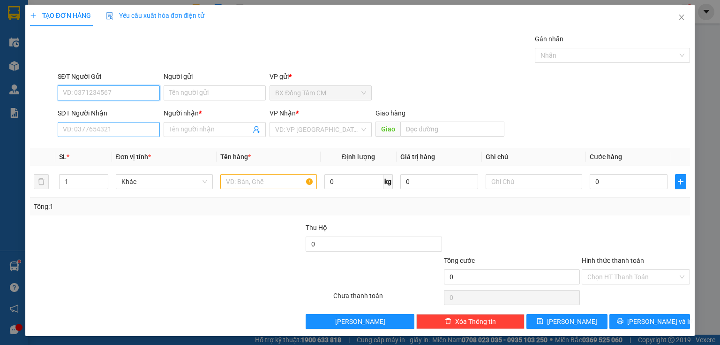
click at [92, 131] on input "SĐT Người Nhận" at bounding box center [109, 129] width 102 height 15
drag, startPoint x: 87, startPoint y: 122, endPoint x: 72, endPoint y: 131, distance: 17.4
click at [85, 123] on div "SĐT Người Nhận 0352162629" at bounding box center [109, 124] width 102 height 33
click at [79, 135] on input "0352162629" at bounding box center [109, 129] width 102 height 15
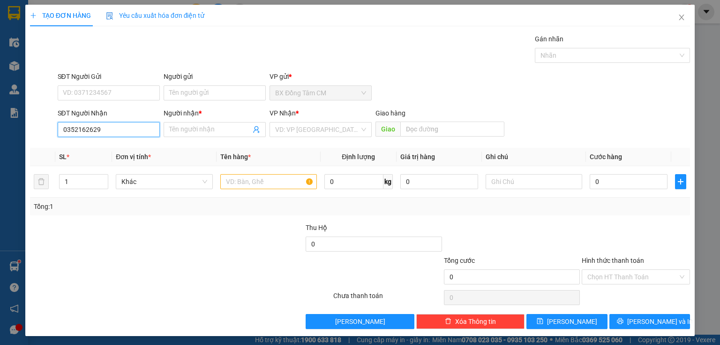
click at [76, 135] on input "0352162629" at bounding box center [109, 129] width 102 height 15
click at [210, 131] on input "Người nhận *" at bounding box center [210, 129] width 82 height 10
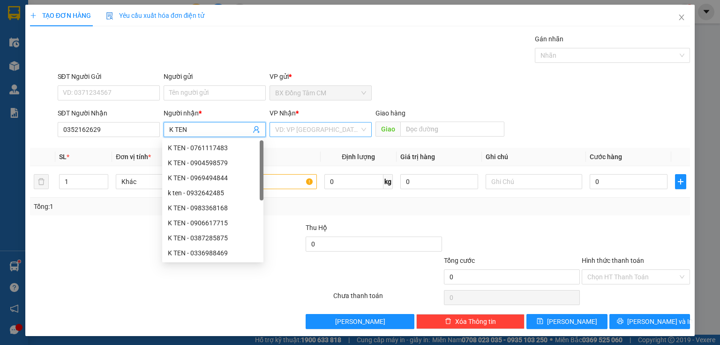
click at [295, 133] on input "search" at bounding box center [317, 129] width 84 height 14
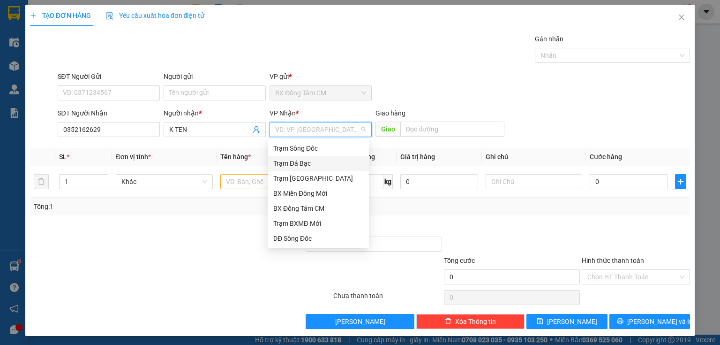
drag, startPoint x: 315, startPoint y: 173, endPoint x: 311, endPoint y: 179, distance: 7.6
click at [312, 178] on div "Trạm Sông Đốc Trạm Đá Bạc Trạm Sài Gòn BX Miền Đông Mới BX Đồng Tâm CM Trạm BXM…" at bounding box center [318, 193] width 101 height 105
click at [311, 179] on div "Trạm [GEOGRAPHIC_DATA]" at bounding box center [318, 178] width 90 height 10
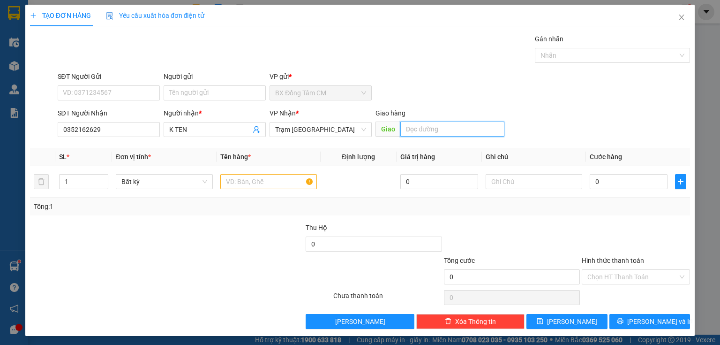
click at [413, 129] on input "text" at bounding box center [452, 128] width 104 height 15
click at [243, 184] on input "text" at bounding box center [268, 181] width 97 height 15
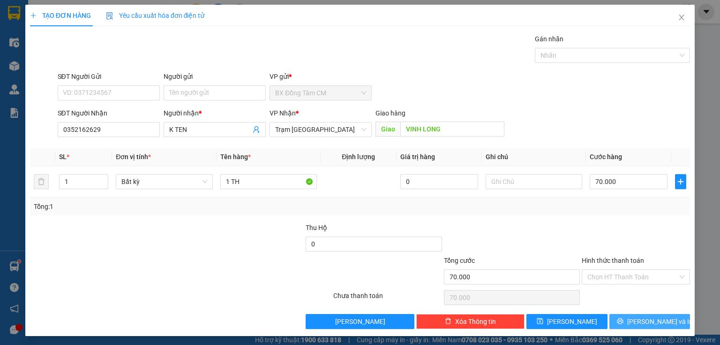
click at [614, 317] on button "[PERSON_NAME] và In" at bounding box center [649, 321] width 81 height 15
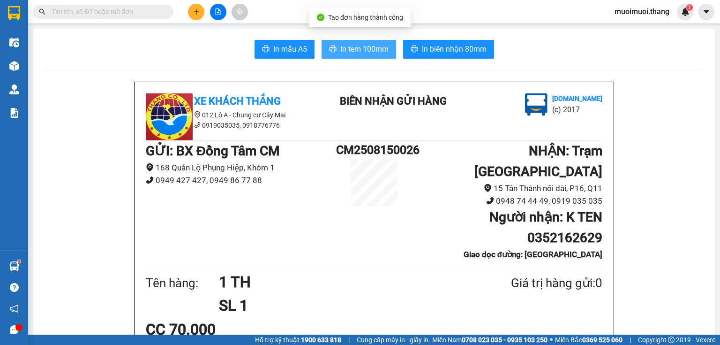
click at [350, 45] on span "In tem 100mm" at bounding box center [364, 49] width 48 height 12
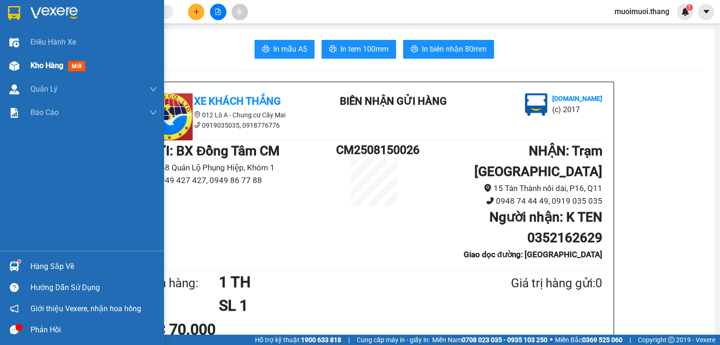
click at [24, 68] on div "Kho hàng mới" at bounding box center [82, 65] width 164 height 23
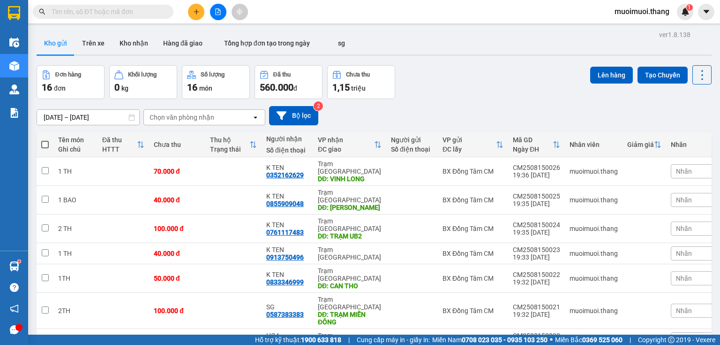
click at [362, 75] on div "Chưa thu" at bounding box center [358, 74] width 24 height 7
click at [358, 79] on div "Chưa thu" at bounding box center [361, 74] width 58 height 9
click at [357, 85] on span "triệu" at bounding box center [358, 88] width 15 height 8
click at [196, 16] on button at bounding box center [196, 12] width 16 height 16
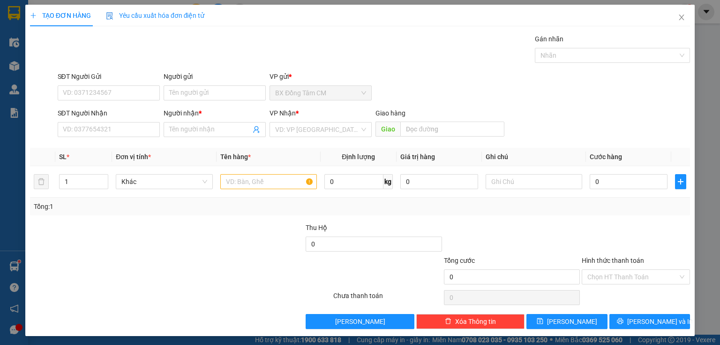
click at [124, 136] on div "SĐT Người Nhận VD: 0377654321" at bounding box center [109, 124] width 102 height 33
click at [125, 124] on input "SĐT Người Nhận" at bounding box center [109, 129] width 102 height 15
click at [674, 14] on span "Close" at bounding box center [681, 18] width 26 height 26
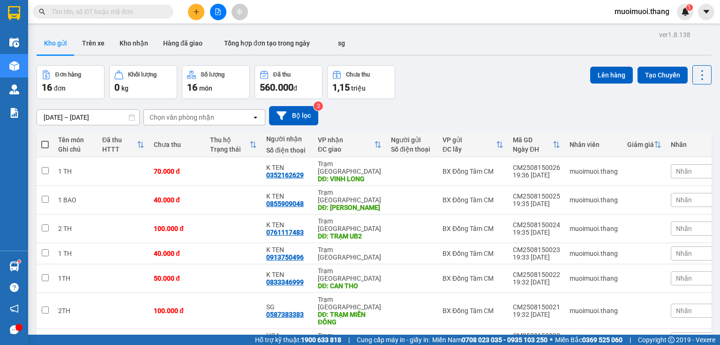
click at [197, 10] on icon "plus" at bounding box center [196, 11] width 7 height 7
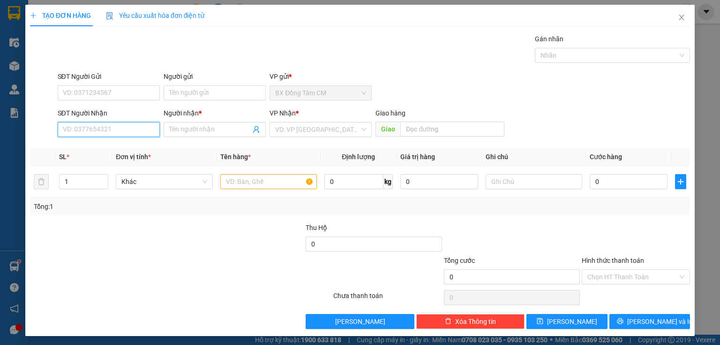
click at [126, 134] on input "SĐT Người Nhận" at bounding box center [109, 129] width 102 height 15
click at [114, 144] on div "0333637768 - KO TÊN" at bounding box center [108, 148] width 90 height 10
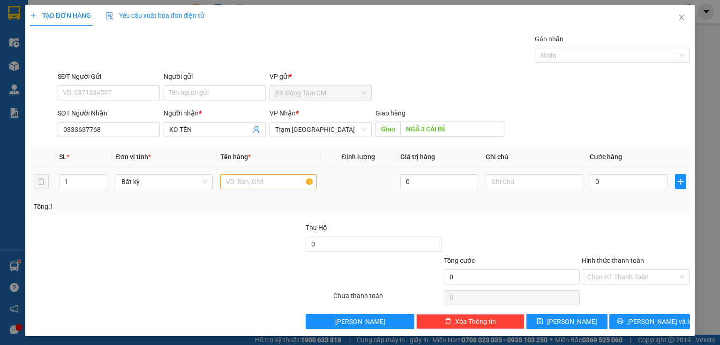
drag, startPoint x: 229, startPoint y: 197, endPoint x: 239, endPoint y: 180, distance: 19.3
click at [231, 196] on div "SL * Đơn vị tính * Tên hàng * Định lượng Giá trị hàng Ghi chú Cước hàng 1 Bất k…" at bounding box center [360, 182] width 660 height 68
click at [240, 178] on input "text" at bounding box center [268, 181] width 97 height 15
click at [590, 189] on div "0" at bounding box center [629, 181] width 78 height 19
click at [591, 182] on input "0" at bounding box center [629, 181] width 78 height 15
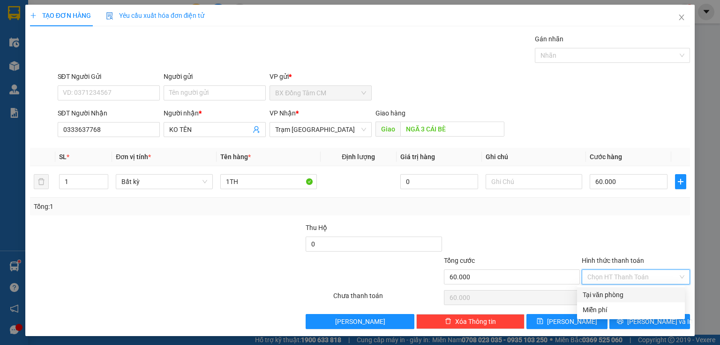
drag, startPoint x: 607, startPoint y: 277, endPoint x: 608, endPoint y: 282, distance: 5.6
click at [608, 278] on input "Hình thức thanh toán" at bounding box center [632, 277] width 90 height 14
click at [606, 294] on div "Tại văn phòng" at bounding box center [631, 294] width 97 height 10
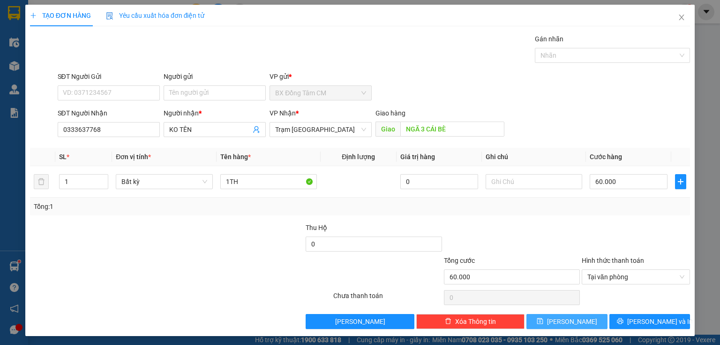
click at [576, 317] on button "[PERSON_NAME]" at bounding box center [566, 321] width 81 height 15
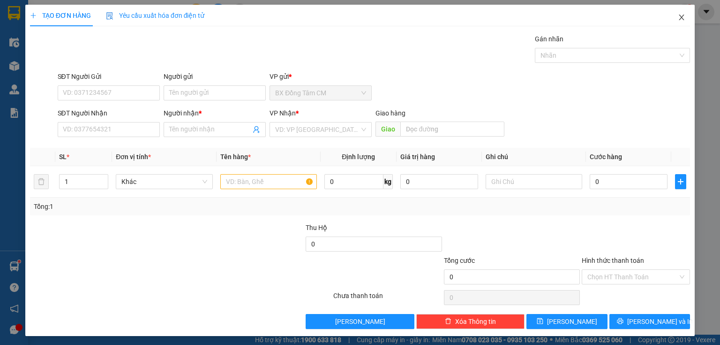
drag, startPoint x: 672, startPoint y: 9, endPoint x: 666, endPoint y: 4, distance: 7.6
click at [674, 11] on span "Close" at bounding box center [681, 18] width 26 height 26
click at [673, 19] on div "muoimuoi.thang 1" at bounding box center [650, 12] width 86 height 16
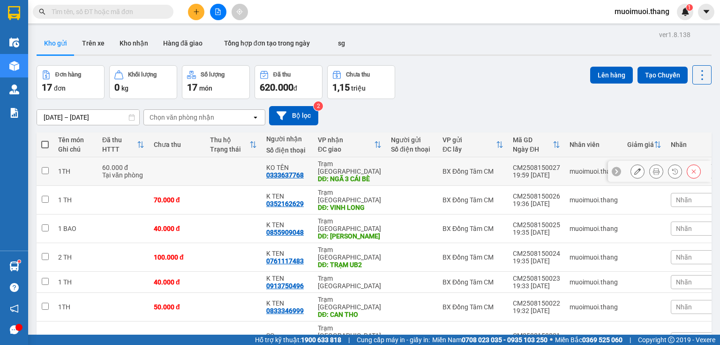
click at [313, 171] on td "Trạm Sài Gòn DĐ: NGÃ 3 CÁI BÈ" at bounding box center [349, 171] width 73 height 29
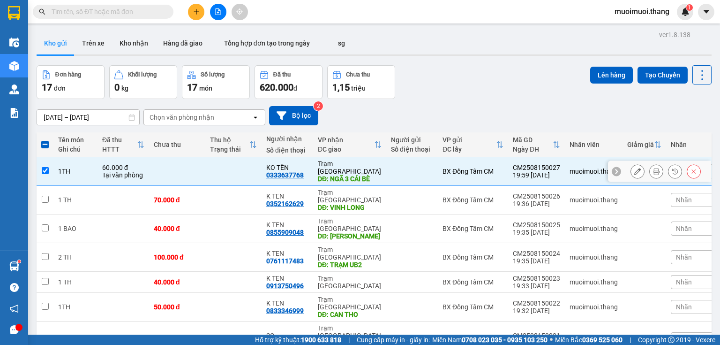
click at [298, 164] on div "KO TÊN" at bounding box center [287, 168] width 42 height 8
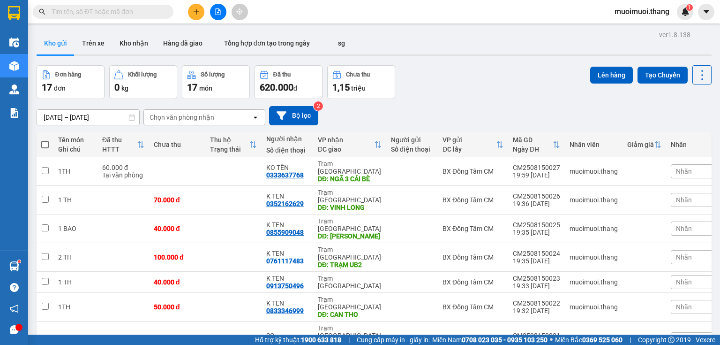
click at [190, 16] on button at bounding box center [196, 12] width 16 height 16
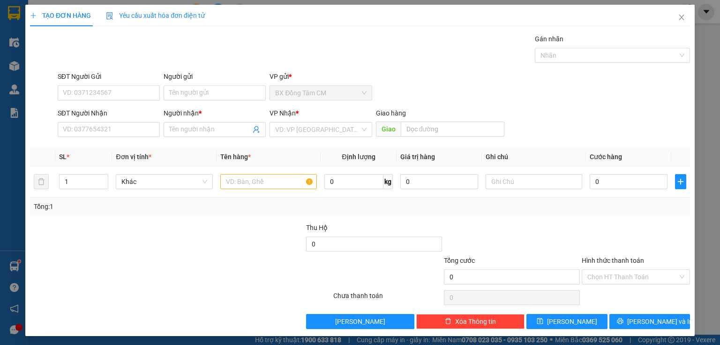
click at [190, 16] on span "Yêu cầu xuất hóa đơn điện tử" at bounding box center [155, 16] width 99 height 8
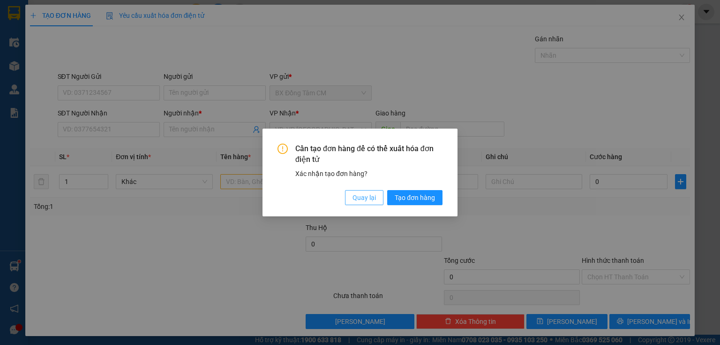
click at [360, 198] on span "Quay lại" at bounding box center [364, 197] width 23 height 10
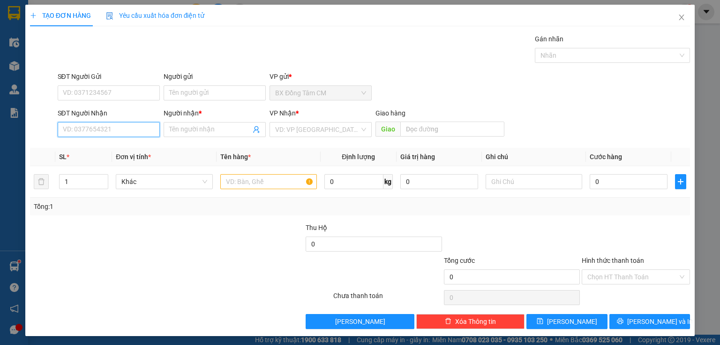
click at [87, 131] on input "SĐT Người Nhận" at bounding box center [109, 129] width 102 height 15
click at [124, 143] on div "0919035035 - K TEN" at bounding box center [108, 148] width 90 height 10
drag, startPoint x: 229, startPoint y: 174, endPoint x: 233, endPoint y: 179, distance: 5.6
click at [233, 179] on input "text" at bounding box center [268, 181] width 97 height 15
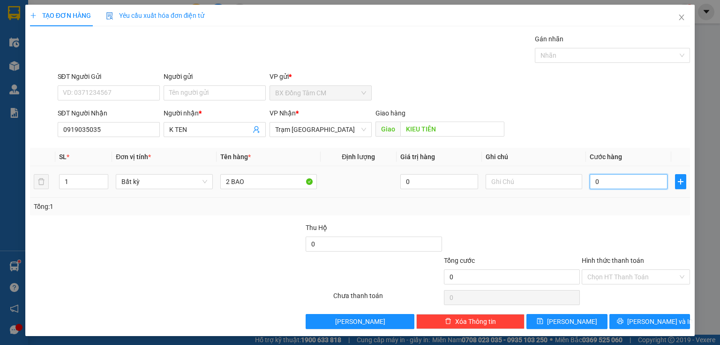
click at [593, 181] on input "0" at bounding box center [629, 181] width 78 height 15
click at [610, 278] on input "Hình thức thanh toán" at bounding box center [632, 277] width 90 height 14
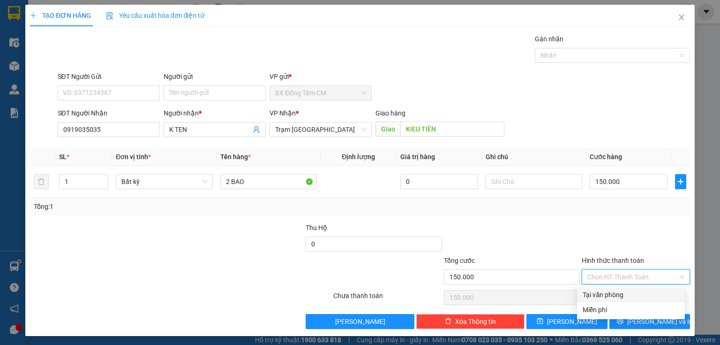
click at [613, 296] on div "Tại văn phòng" at bounding box center [631, 294] width 97 height 10
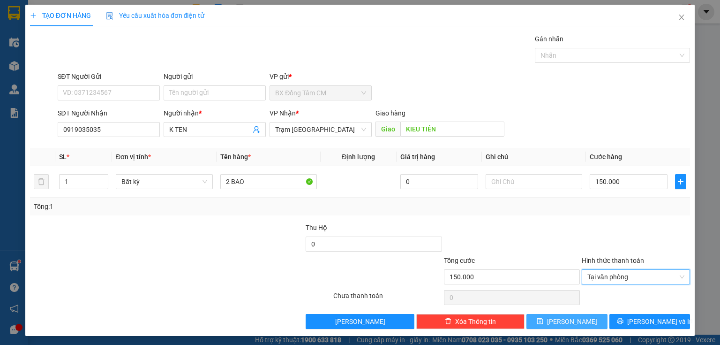
click at [583, 317] on button "[PERSON_NAME]" at bounding box center [566, 321] width 81 height 15
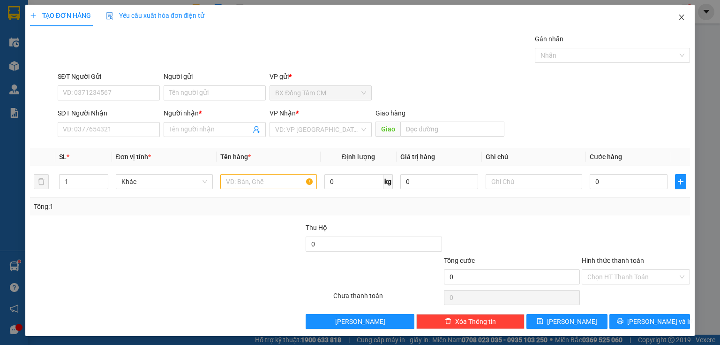
click at [679, 19] on icon "close" at bounding box center [682, 18] width 8 height 8
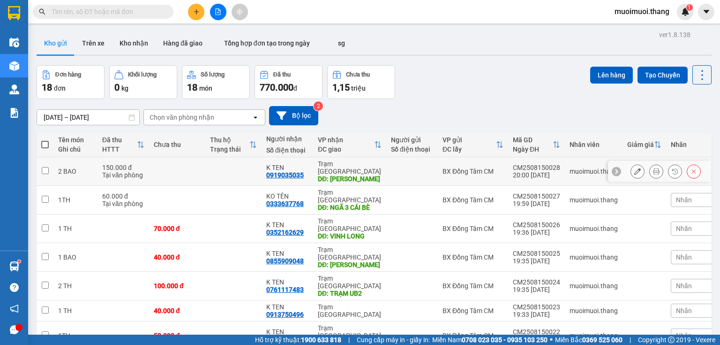
click at [311, 162] on tr "2 BAO 150.000 đ Tại văn phòng K TEN 0919035035 Trạm [GEOGRAPHIC_DATA] DĐ: KIEU …" at bounding box center [380, 171] width 687 height 29
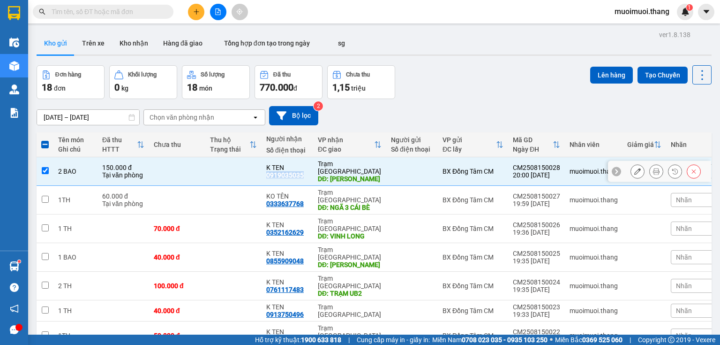
click at [311, 162] on td "K TEN 0919035035" at bounding box center [288, 171] width 52 height 29
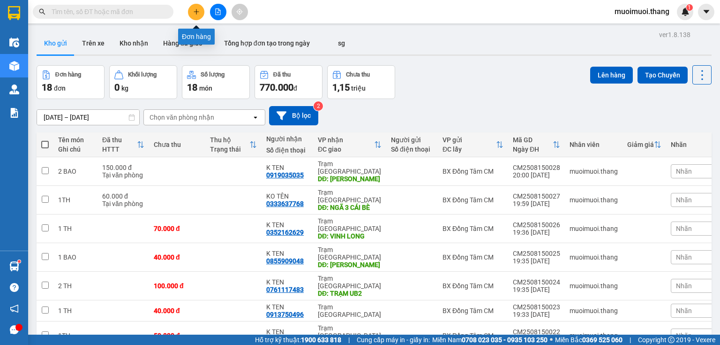
click at [195, 12] on icon "plus" at bounding box center [196, 11] width 7 height 7
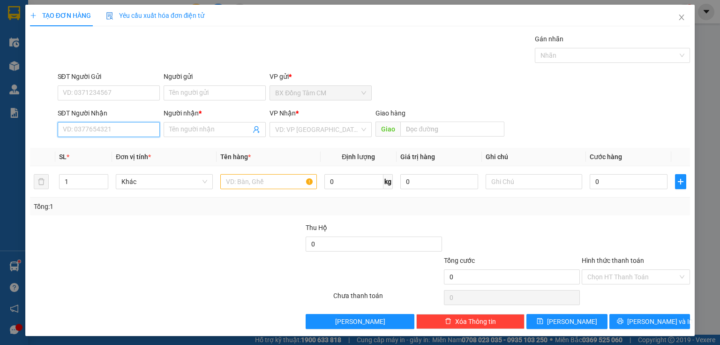
click at [112, 126] on input "SĐT Người Nhận" at bounding box center [109, 129] width 102 height 15
drag, startPoint x: 118, startPoint y: 142, endPoint x: 248, endPoint y: 168, distance: 132.8
click at [118, 143] on div "0981800068 - KO TÊN" at bounding box center [107, 147] width 101 height 15
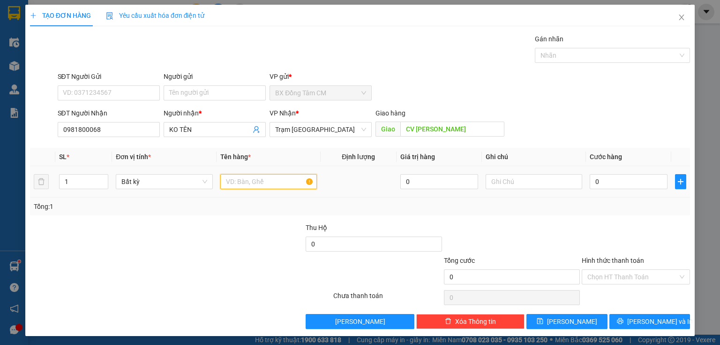
click at [255, 181] on input "text" at bounding box center [268, 181] width 97 height 15
click at [624, 193] on td "0" at bounding box center [628, 181] width 85 height 31
click at [621, 174] on input "0" at bounding box center [629, 181] width 78 height 15
click at [608, 272] on input "Hình thức thanh toán" at bounding box center [632, 277] width 90 height 14
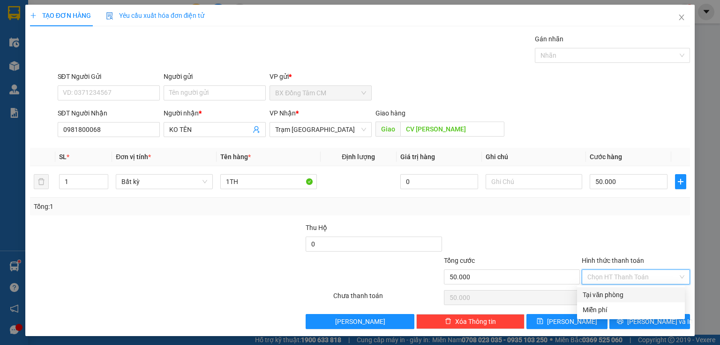
click at [604, 295] on div "Tại văn phòng" at bounding box center [631, 294] width 97 height 10
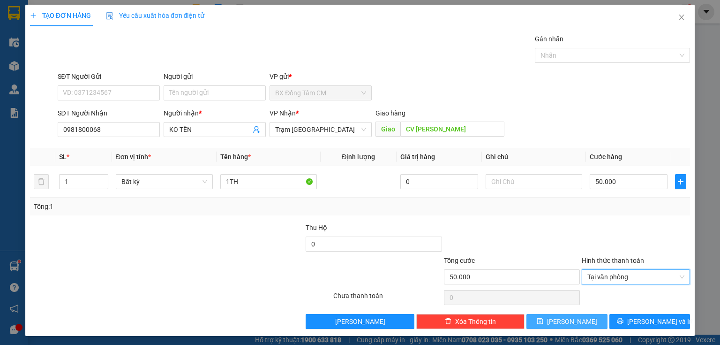
click at [571, 323] on span "[PERSON_NAME]" at bounding box center [572, 321] width 50 height 10
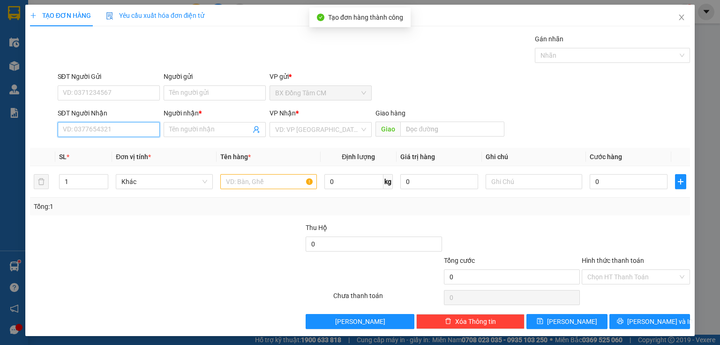
click at [120, 131] on input "SĐT Người Nhận" at bounding box center [109, 129] width 102 height 15
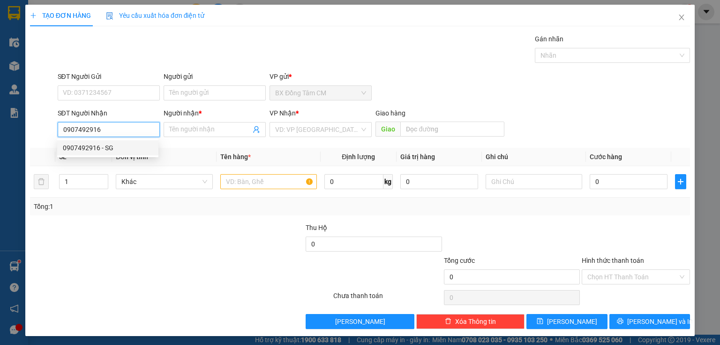
drag, startPoint x: 99, startPoint y: 148, endPoint x: 225, endPoint y: 159, distance: 126.6
click at [102, 148] on div "0907492916 - SG" at bounding box center [108, 148] width 90 height 10
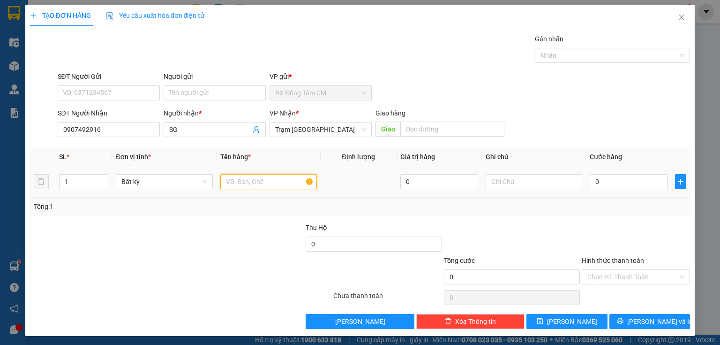
click at [222, 177] on input "text" at bounding box center [268, 181] width 97 height 15
click at [600, 181] on input "0" at bounding box center [629, 181] width 78 height 15
click at [228, 185] on input "1 CAN" at bounding box center [268, 181] width 97 height 15
click at [602, 178] on input "0" at bounding box center [629, 181] width 78 height 15
click at [556, 311] on div "Transit Pickup Surcharge Ids Transit Deliver Surcharge Ids Transit Deliver Surc…" at bounding box center [360, 181] width 660 height 295
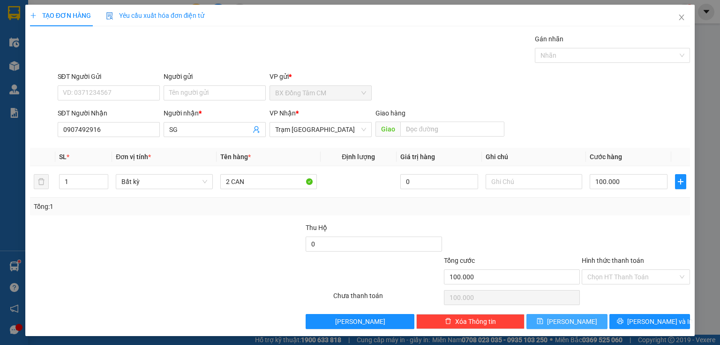
click at [548, 316] on button "[PERSON_NAME]" at bounding box center [566, 321] width 81 height 15
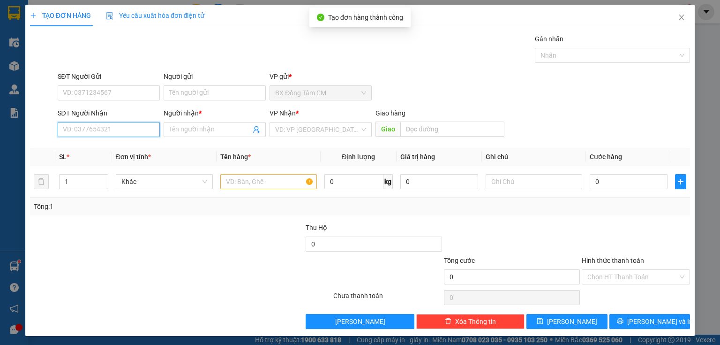
click at [129, 131] on input "SĐT Người Nhận" at bounding box center [109, 129] width 102 height 15
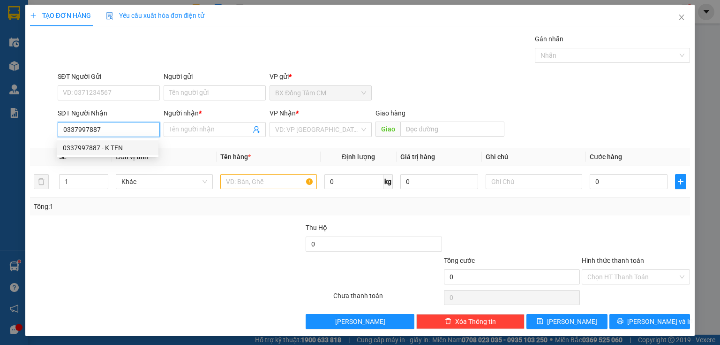
drag, startPoint x: 106, startPoint y: 145, endPoint x: 349, endPoint y: 197, distance: 247.9
click at [112, 146] on div "0337997887 - K TEN" at bounding box center [108, 148] width 90 height 10
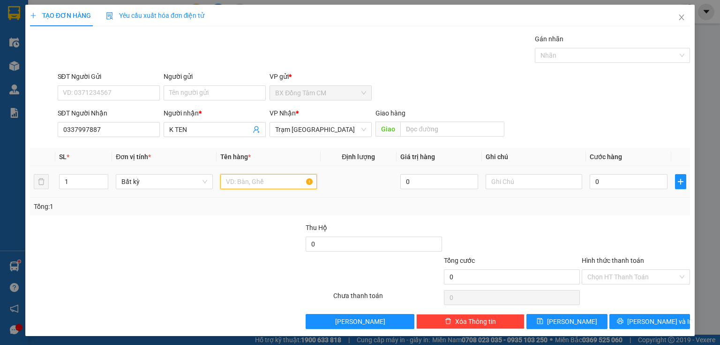
click at [268, 187] on input "text" at bounding box center [268, 181] width 97 height 15
click at [603, 184] on input "0" at bounding box center [629, 181] width 78 height 15
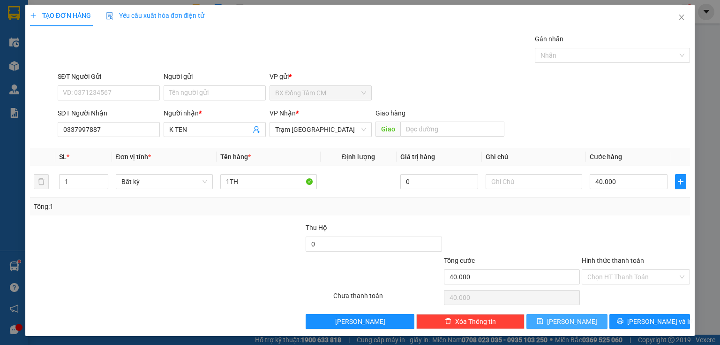
click at [567, 316] on span "[PERSON_NAME]" at bounding box center [572, 321] width 50 height 10
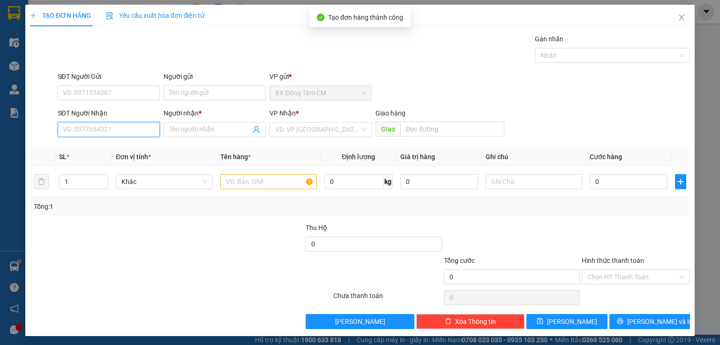
click at [92, 128] on input "SĐT Người Nhận" at bounding box center [109, 129] width 102 height 15
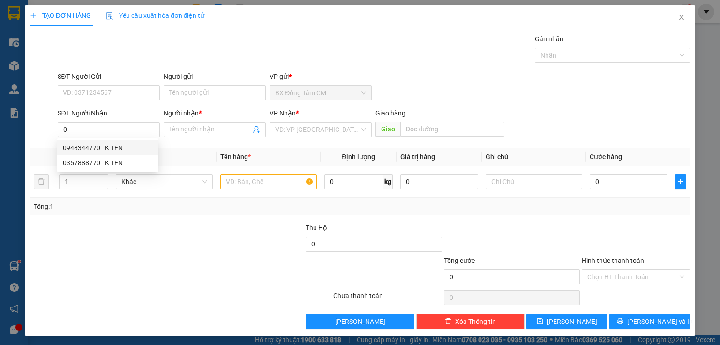
click at [80, 137] on div "SĐT Người Nhận 0" at bounding box center [109, 124] width 102 height 33
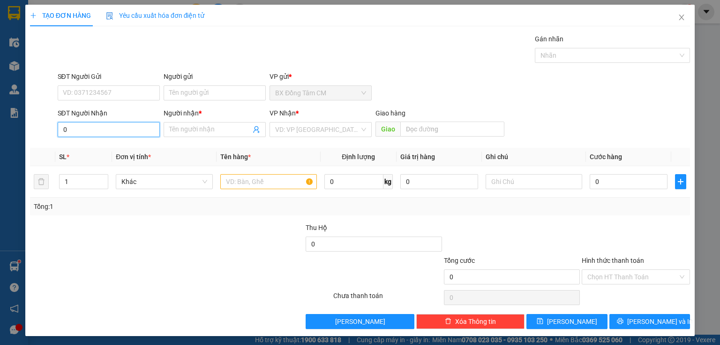
click at [80, 132] on input "0" at bounding box center [109, 129] width 102 height 15
click at [96, 153] on div "0777145752 - K TÊN" at bounding box center [107, 147] width 101 height 15
click at [271, 180] on input "text" at bounding box center [268, 181] width 97 height 15
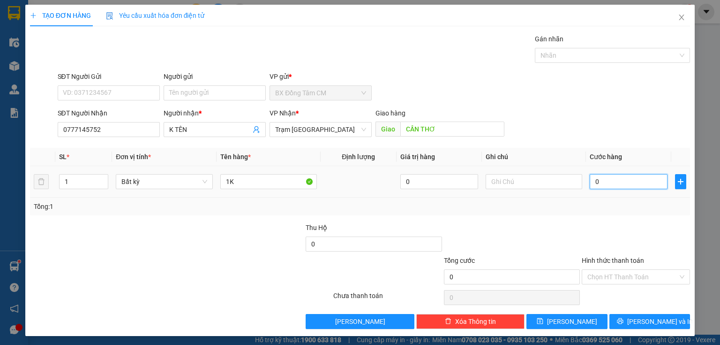
click at [602, 178] on input "0" at bounding box center [629, 181] width 78 height 15
click at [543, 319] on icon "save" at bounding box center [540, 320] width 7 height 7
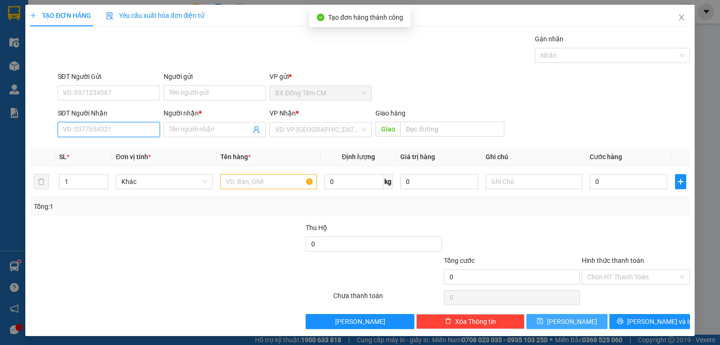
click at [98, 128] on input "SĐT Người Nhận" at bounding box center [109, 129] width 102 height 15
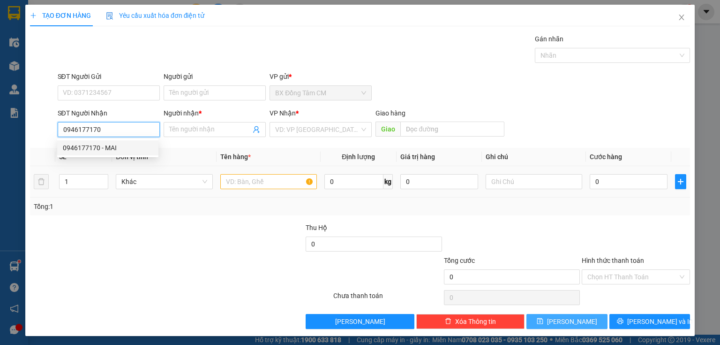
drag, startPoint x: 103, startPoint y: 146, endPoint x: 265, endPoint y: 173, distance: 164.4
click at [103, 146] on div "0946177170 - MAI" at bounding box center [108, 148] width 90 height 10
click at [253, 184] on input "text" at bounding box center [268, 181] width 97 height 15
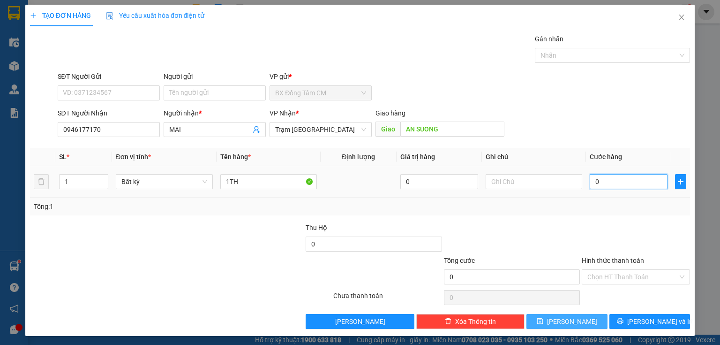
click at [590, 178] on input "0" at bounding box center [629, 181] width 78 height 15
drag, startPoint x: 617, startPoint y: 271, endPoint x: 615, endPoint y: 291, distance: 19.8
click at [617, 271] on input "Hình thức thanh toán" at bounding box center [632, 277] width 90 height 14
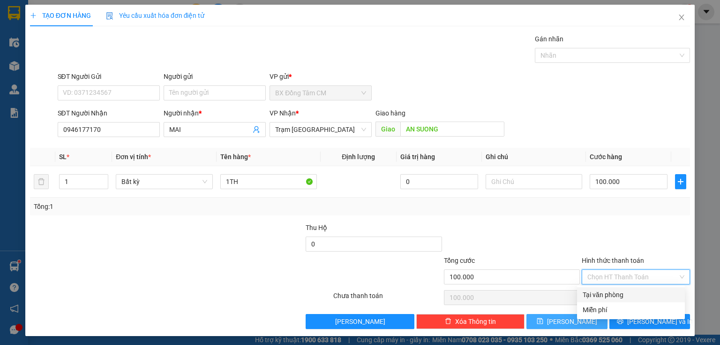
click at [614, 299] on div "Tại văn phòng" at bounding box center [631, 294] width 97 height 10
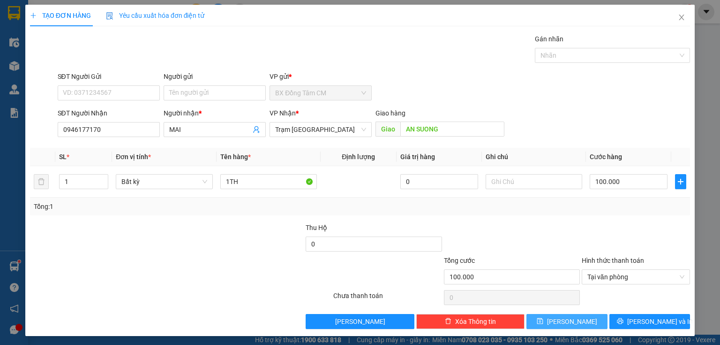
click at [567, 320] on span "[PERSON_NAME]" at bounding box center [572, 321] width 50 height 10
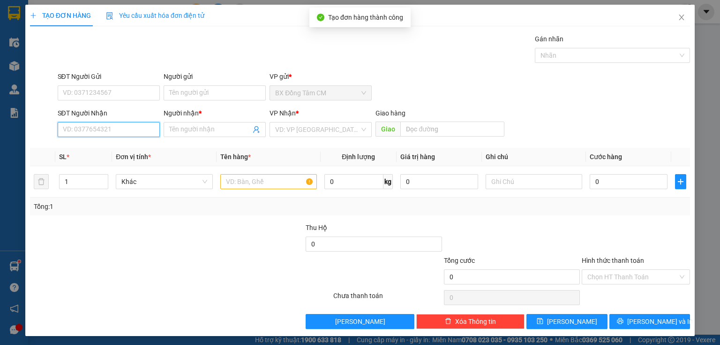
click at [104, 133] on input "SĐT Người Nhận" at bounding box center [109, 129] width 102 height 15
click at [75, 135] on input "0377021936" at bounding box center [109, 129] width 102 height 15
click at [77, 134] on input "0377021936" at bounding box center [109, 129] width 102 height 15
click at [86, 135] on input "0377021936" at bounding box center [109, 129] width 102 height 15
click at [75, 135] on input "0377021936" at bounding box center [109, 129] width 102 height 15
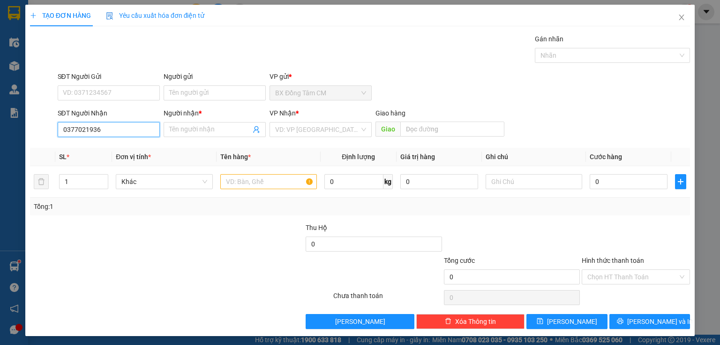
click at [87, 135] on input "0377021936" at bounding box center [109, 129] width 102 height 15
click at [184, 129] on input "Người nhận *" at bounding box center [210, 129] width 82 height 10
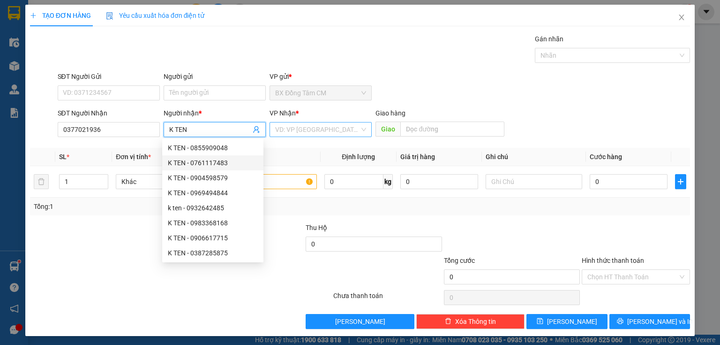
click at [313, 131] on input "search" at bounding box center [317, 129] width 84 height 14
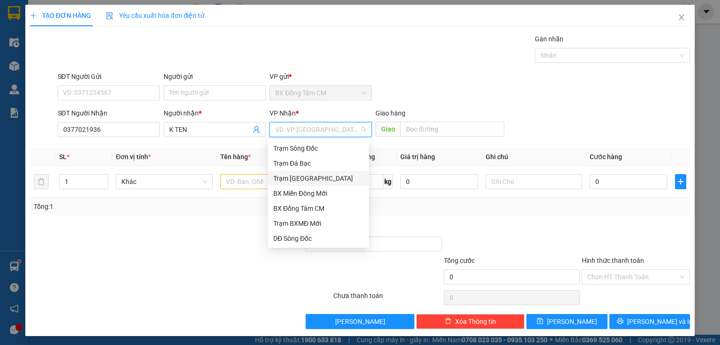
click at [302, 178] on div "Trạm [GEOGRAPHIC_DATA]" at bounding box center [318, 178] width 90 height 10
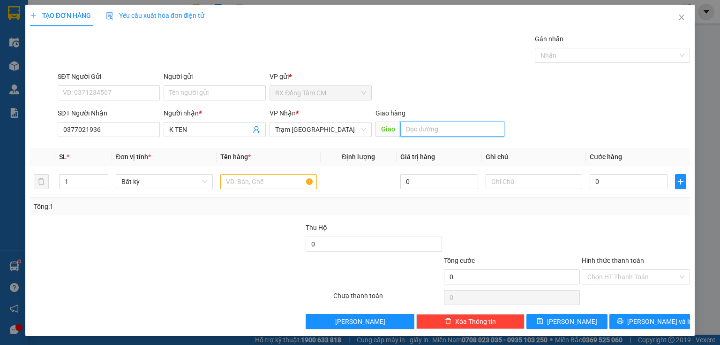
click at [409, 128] on input "text" at bounding box center [452, 128] width 104 height 15
click at [300, 176] on input "text" at bounding box center [268, 181] width 97 height 15
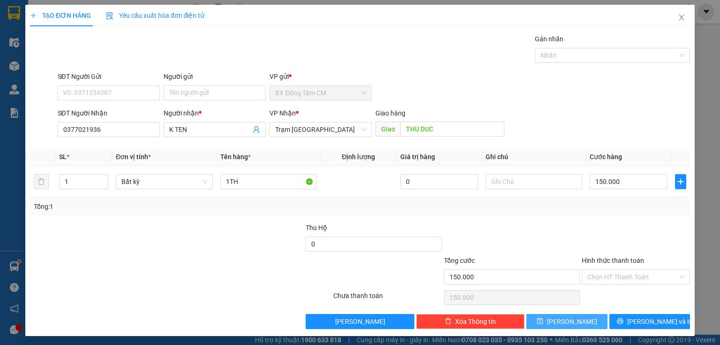
click at [578, 322] on button "[PERSON_NAME]" at bounding box center [566, 321] width 81 height 15
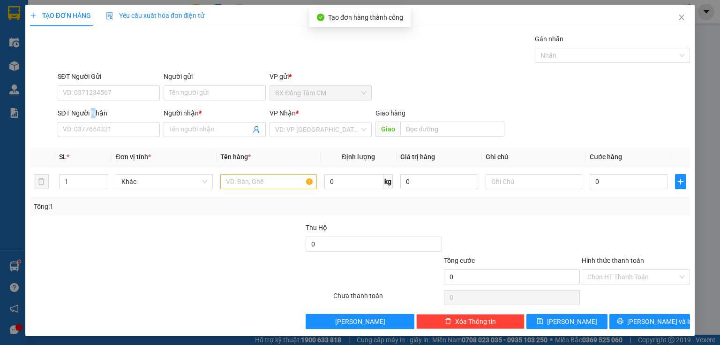
drag, startPoint x: 93, startPoint y: 108, endPoint x: 94, endPoint y: 118, distance: 9.9
click at [92, 110] on div "SĐT Người Nhận" at bounding box center [109, 113] width 102 height 10
click at [92, 122] on input "SĐT Người Nhận" at bounding box center [109, 129] width 102 height 15
click at [90, 124] on input "SĐT Người Nhận" at bounding box center [109, 129] width 102 height 15
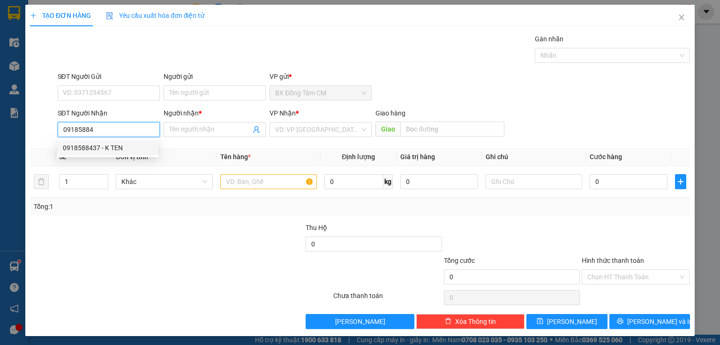
click at [103, 150] on div "0918588437 - K TEN" at bounding box center [108, 148] width 90 height 10
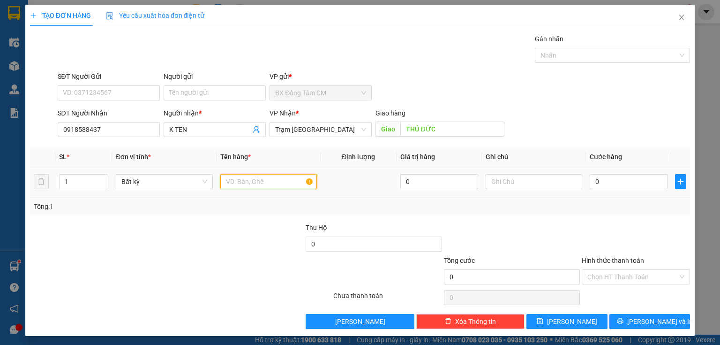
click at [275, 176] on input "text" at bounding box center [268, 181] width 97 height 15
click at [623, 190] on td "0" at bounding box center [628, 181] width 85 height 31
click at [622, 184] on input "0" at bounding box center [629, 181] width 78 height 15
click at [590, 186] on input "0" at bounding box center [629, 181] width 78 height 15
click at [632, 277] on input "Hình thức thanh toán" at bounding box center [632, 277] width 90 height 14
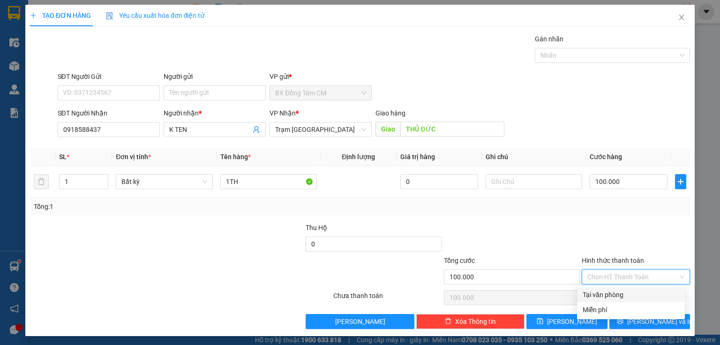
click at [620, 294] on div "Tại văn phòng" at bounding box center [631, 294] width 97 height 10
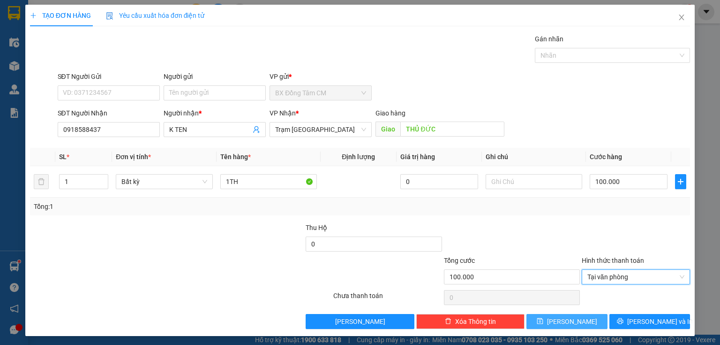
click at [560, 318] on button "[PERSON_NAME]" at bounding box center [566, 321] width 81 height 15
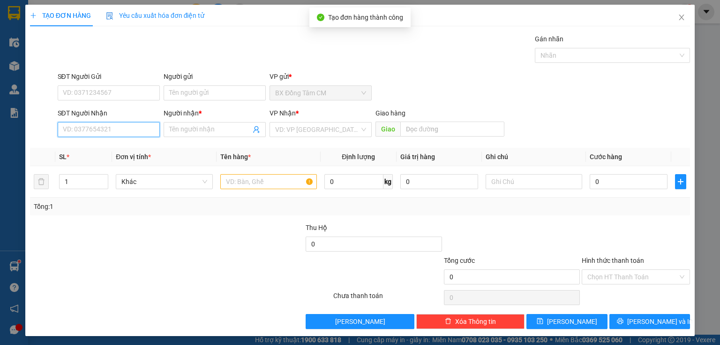
click at [128, 133] on input "SĐT Người Nhận" at bounding box center [109, 129] width 102 height 15
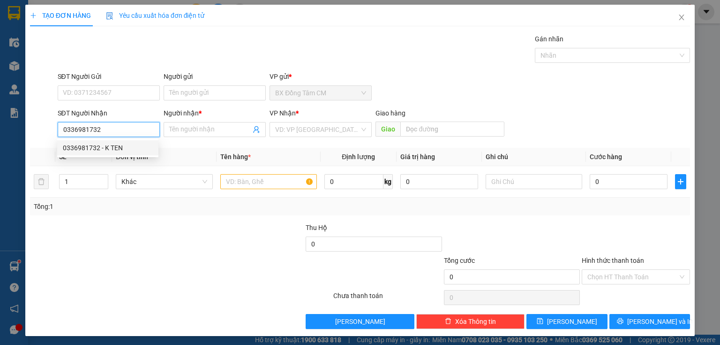
click at [112, 150] on div "0336981732 - K TEN" at bounding box center [108, 148] width 90 height 10
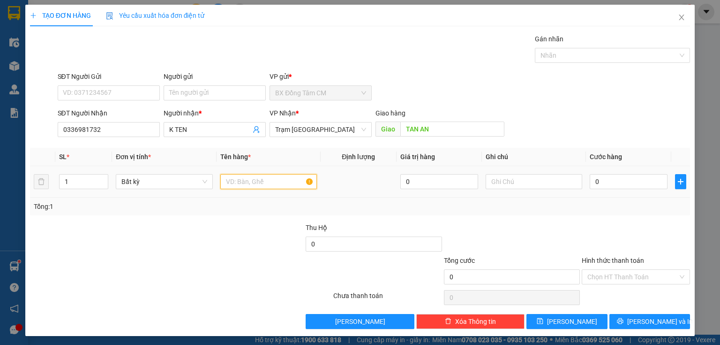
click at [278, 183] on input "text" at bounding box center [268, 181] width 97 height 15
click at [616, 173] on div "0" at bounding box center [629, 181] width 78 height 19
click at [610, 178] on input "0" at bounding box center [629, 181] width 78 height 15
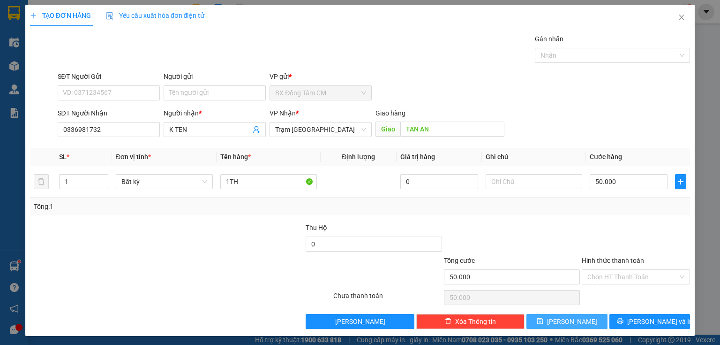
click at [582, 319] on button "[PERSON_NAME]" at bounding box center [566, 321] width 81 height 15
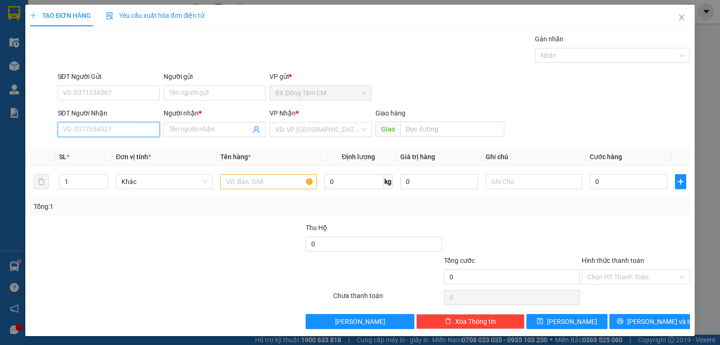
click at [68, 127] on input "SĐT Người Nhận" at bounding box center [109, 129] width 102 height 15
drag, startPoint x: 90, startPoint y: 147, endPoint x: 270, endPoint y: 165, distance: 181.4
click at [90, 146] on div "0906382050 - K TEN" at bounding box center [108, 148] width 90 height 10
click at [247, 174] on div at bounding box center [268, 181] width 97 height 19
drag, startPoint x: 246, startPoint y: 179, endPoint x: 245, endPoint y: 184, distance: 4.8
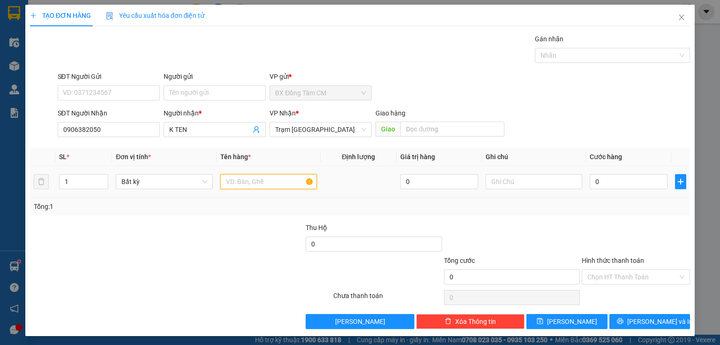
click at [245, 184] on input "text" at bounding box center [268, 181] width 97 height 15
click at [593, 176] on input "0" at bounding box center [629, 181] width 78 height 15
click at [588, 334] on div "TẠO ĐƠN HÀNG Yêu cầu xuất hóa đơn điện tử Transit Pickup Surcharge Ids Transit …" at bounding box center [359, 170] width 669 height 331
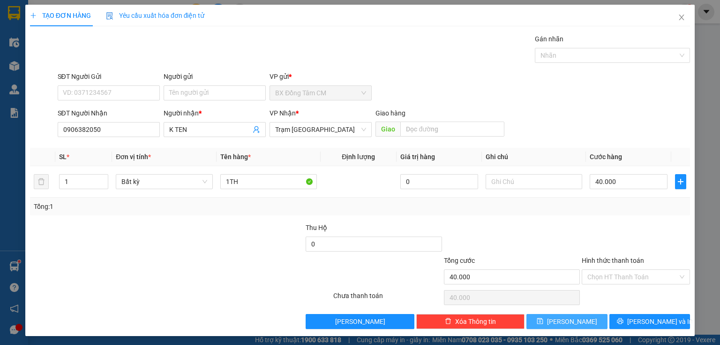
drag, startPoint x: 580, startPoint y: 315, endPoint x: 568, endPoint y: 309, distance: 13.6
click at [579, 314] on button "[PERSON_NAME]" at bounding box center [566, 321] width 81 height 15
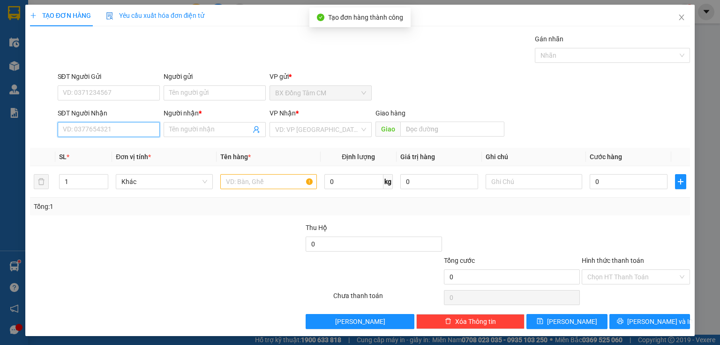
click at [113, 125] on input "SĐT Người Nhận" at bounding box center [109, 129] width 102 height 15
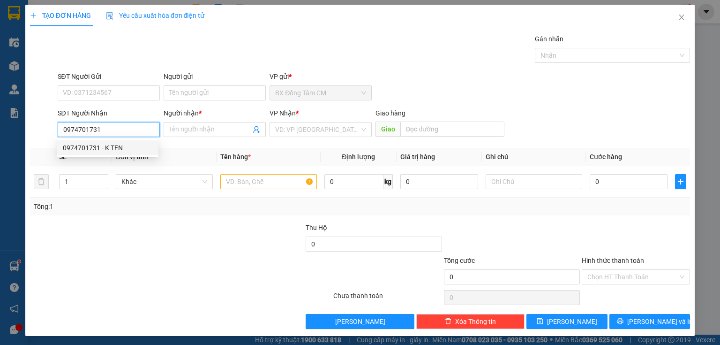
click at [122, 145] on div "0974701731 - K TEN" at bounding box center [108, 148] width 90 height 10
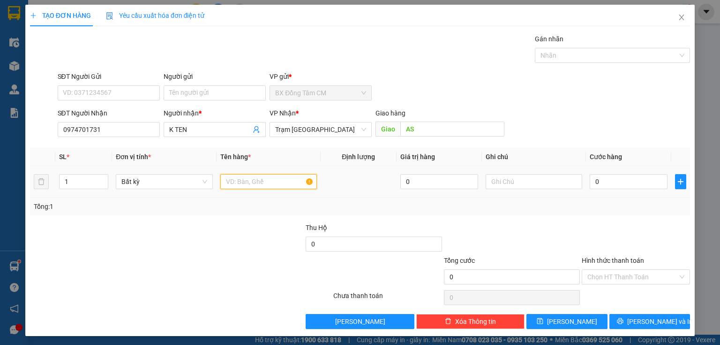
click at [257, 181] on input "text" at bounding box center [268, 181] width 97 height 15
click at [620, 191] on td "0" at bounding box center [628, 181] width 85 height 31
click at [615, 184] on input "0" at bounding box center [629, 181] width 78 height 15
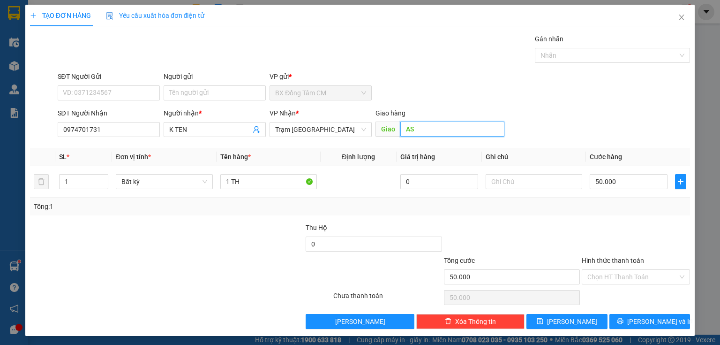
click at [450, 129] on input "AS" at bounding box center [452, 128] width 104 height 15
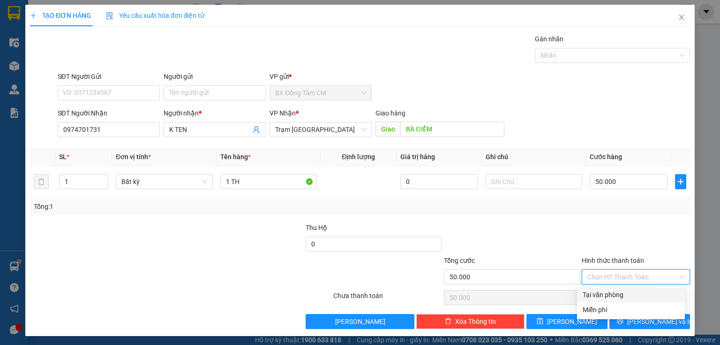
click at [611, 275] on input "Hình thức thanh toán" at bounding box center [632, 277] width 90 height 14
click at [604, 293] on div "Tại văn phòng" at bounding box center [631, 294] width 97 height 10
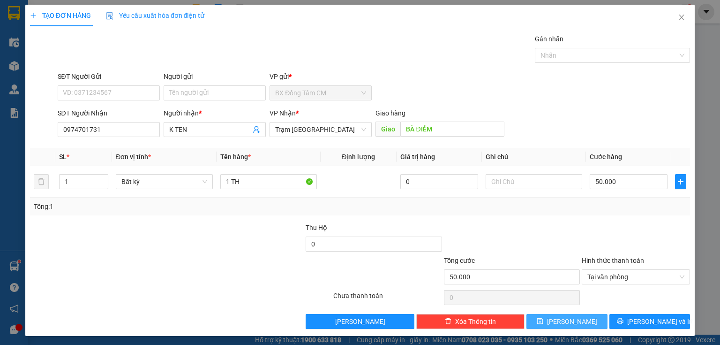
click at [560, 319] on button "[PERSON_NAME]" at bounding box center [566, 321] width 81 height 15
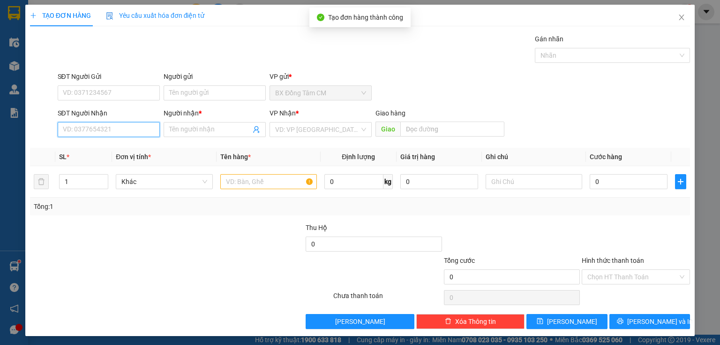
click at [129, 122] on input "SĐT Người Nhận" at bounding box center [109, 129] width 102 height 15
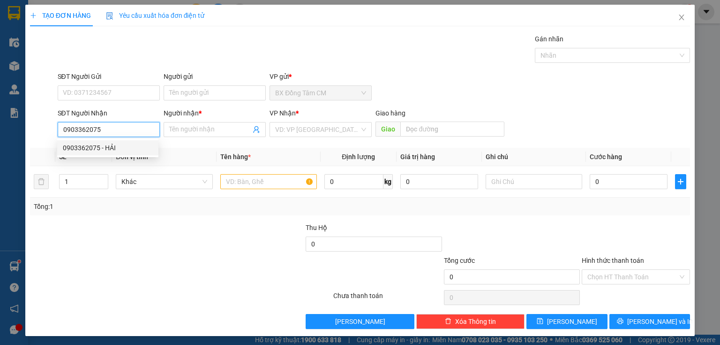
click at [94, 149] on div "0903362075 - HẢI" at bounding box center [108, 148] width 90 height 10
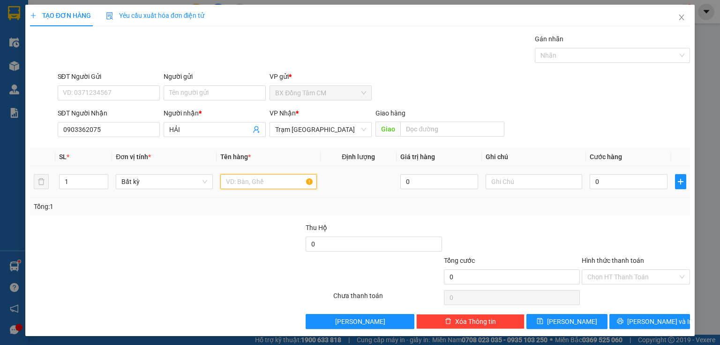
click at [226, 188] on input "text" at bounding box center [268, 181] width 97 height 15
click at [628, 277] on input "Hình thức thanh toán" at bounding box center [632, 277] width 90 height 14
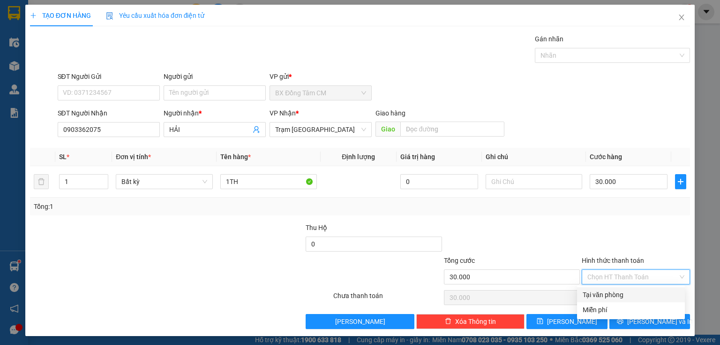
click at [624, 287] on div "Tại văn phòng" at bounding box center [631, 294] width 108 height 15
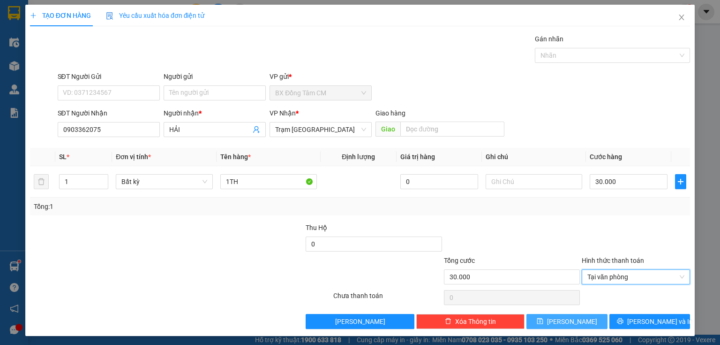
click at [580, 314] on button "[PERSON_NAME]" at bounding box center [566, 321] width 81 height 15
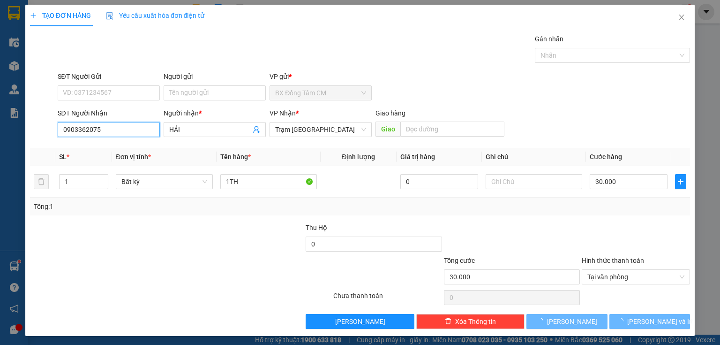
click at [114, 133] on input "0903362075" at bounding box center [109, 129] width 102 height 15
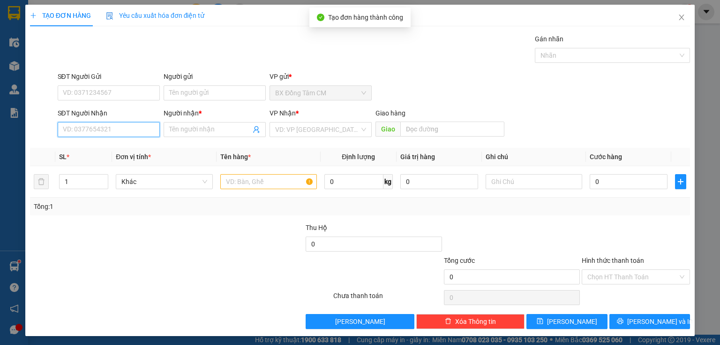
click at [105, 134] on input "SĐT Người Nhận" at bounding box center [109, 129] width 102 height 15
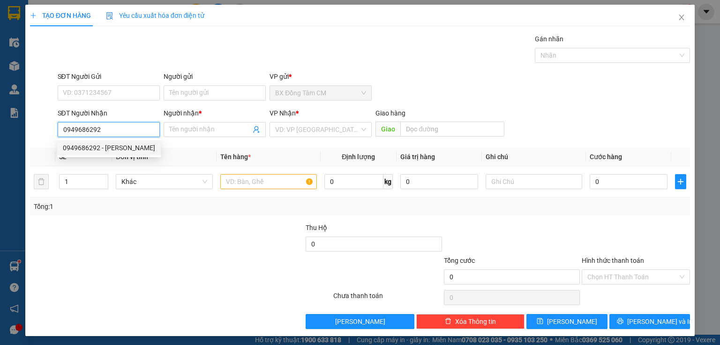
drag, startPoint x: 95, startPoint y: 153, endPoint x: 121, endPoint y: 157, distance: 26.9
click at [96, 153] on div "0949686292 - [PERSON_NAME]" at bounding box center [109, 147] width 104 height 15
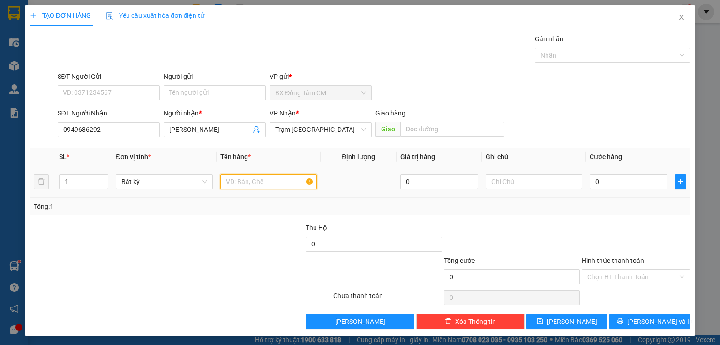
click at [256, 176] on input "text" at bounding box center [268, 181] width 97 height 15
click at [606, 196] on td "0" at bounding box center [628, 181] width 85 height 31
click at [612, 180] on input "0" at bounding box center [629, 181] width 78 height 15
click at [652, 281] on input "Hình thức thanh toán" at bounding box center [632, 277] width 90 height 14
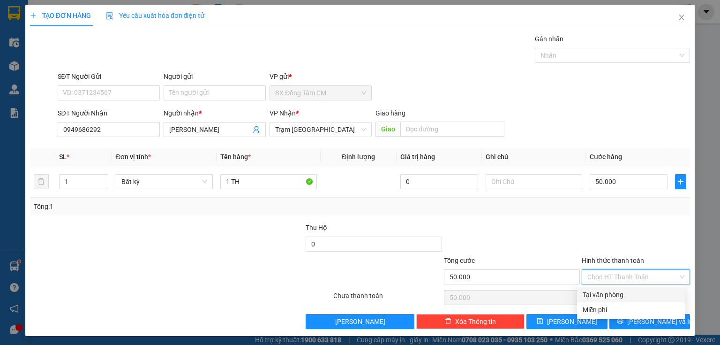
click at [632, 293] on div "Tại văn phòng" at bounding box center [631, 294] width 97 height 10
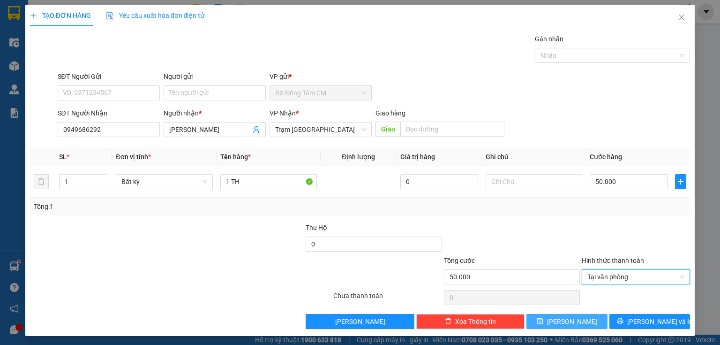
click at [561, 317] on button "[PERSON_NAME]" at bounding box center [566, 321] width 81 height 15
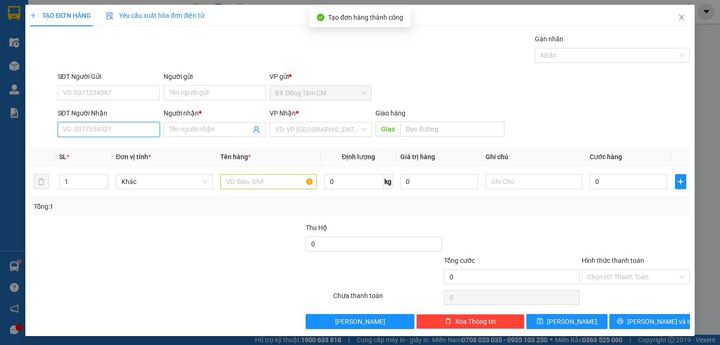
click at [129, 122] on input "SĐT Người Nhận" at bounding box center [109, 129] width 102 height 15
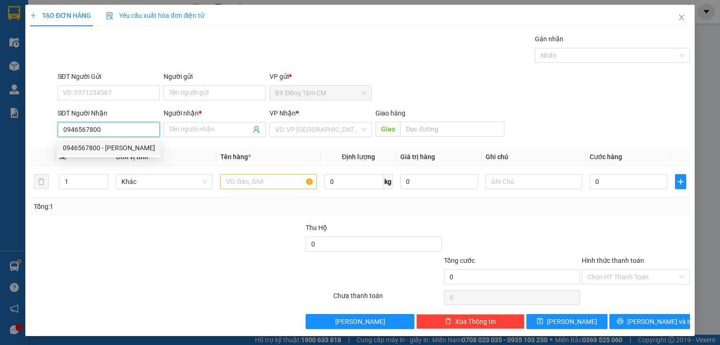
drag, startPoint x: 91, startPoint y: 153, endPoint x: 184, endPoint y: 160, distance: 93.1
click at [96, 154] on div "0946567800 - [PERSON_NAME]" at bounding box center [109, 147] width 104 height 15
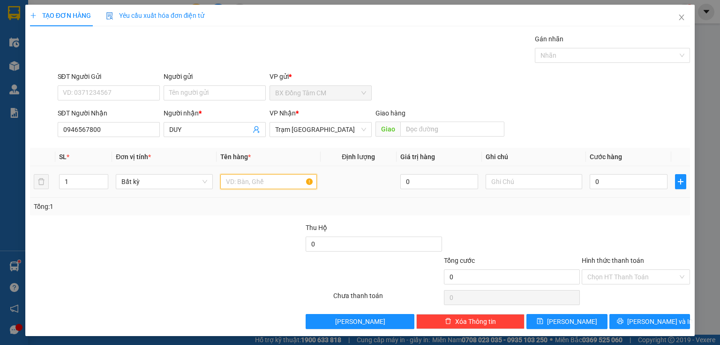
click at [270, 180] on input "text" at bounding box center [268, 181] width 97 height 15
click at [615, 183] on input "0" at bounding box center [629, 181] width 78 height 15
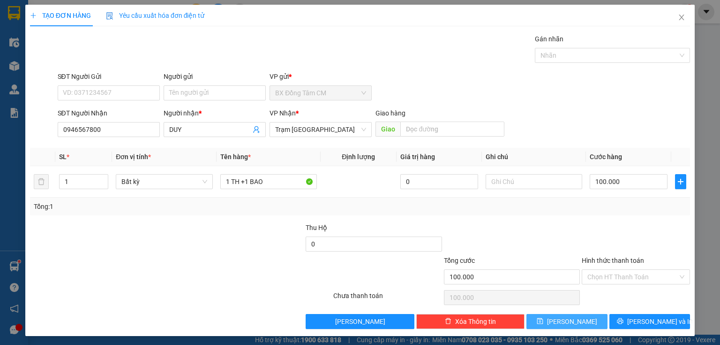
click at [555, 314] on button "[PERSON_NAME]" at bounding box center [566, 321] width 81 height 15
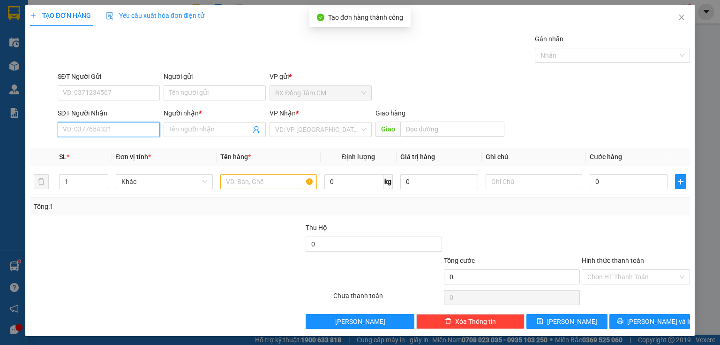
click at [124, 131] on input "SĐT Người Nhận" at bounding box center [109, 129] width 102 height 15
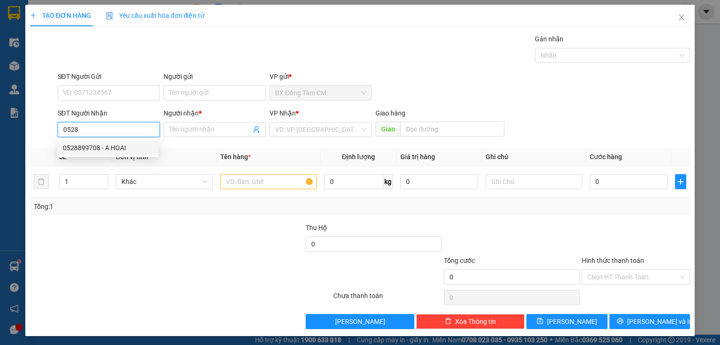
drag, startPoint x: 127, startPoint y: 150, endPoint x: 240, endPoint y: 159, distance: 113.4
click at [128, 150] on div "0528899708 - A HOAI" at bounding box center [108, 148] width 90 height 10
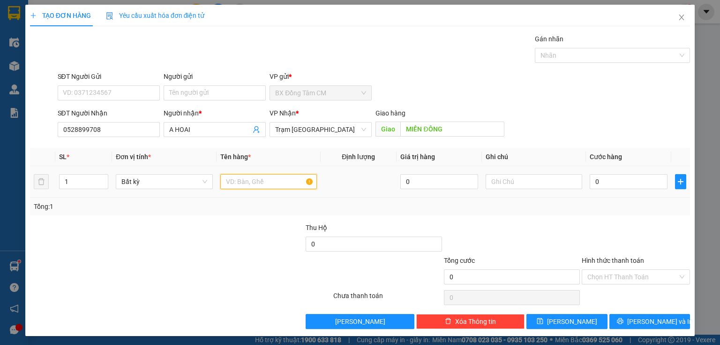
click at [227, 182] on input "text" at bounding box center [268, 181] width 97 height 15
click at [590, 176] on input "0" at bounding box center [629, 181] width 78 height 15
click at [630, 281] on input "Hình thức thanh toán" at bounding box center [632, 277] width 90 height 14
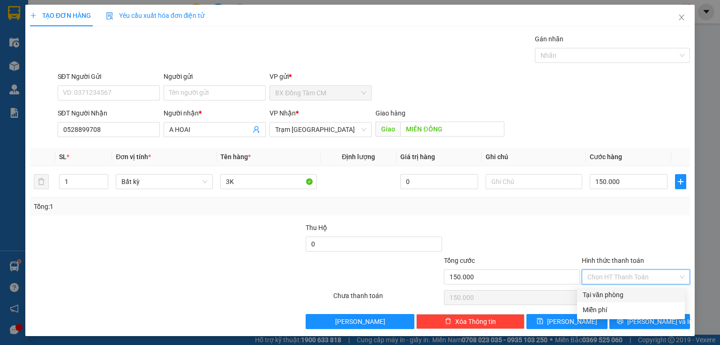
click at [615, 300] on div "Tại văn phòng" at bounding box center [631, 294] width 108 height 15
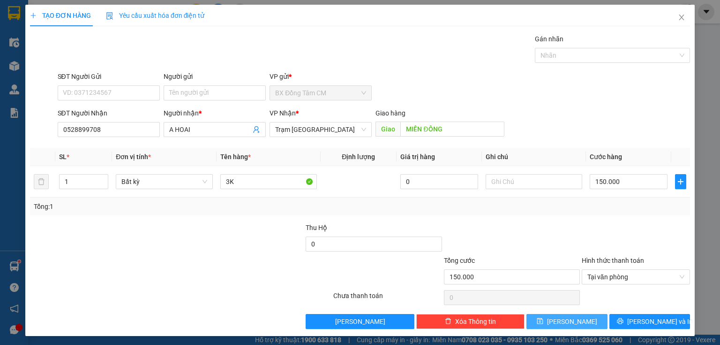
click at [548, 314] on button "[PERSON_NAME]" at bounding box center [566, 321] width 81 height 15
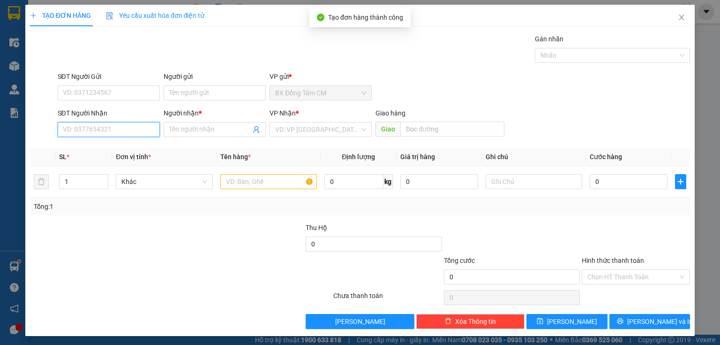
click at [124, 124] on input "SĐT Người Nhận" at bounding box center [109, 129] width 102 height 15
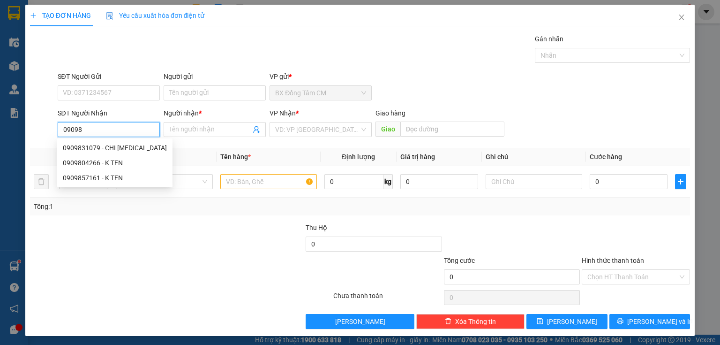
click at [110, 143] on div "0909831079 - CHI [MEDICAL_DATA]" at bounding box center [115, 148] width 104 height 10
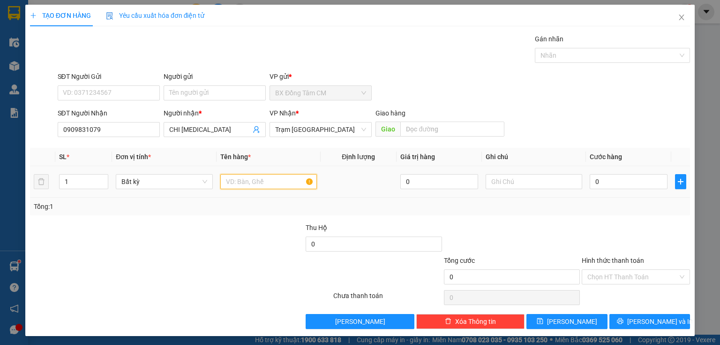
click at [253, 186] on input "text" at bounding box center [268, 181] width 97 height 15
click at [606, 182] on input "0" at bounding box center [629, 181] width 78 height 15
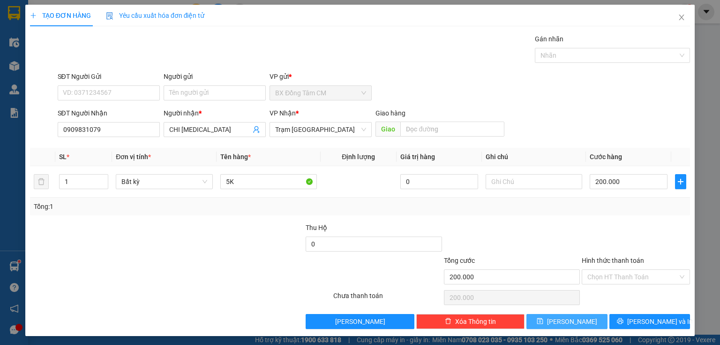
click at [543, 321] on icon "save" at bounding box center [540, 321] width 6 height 6
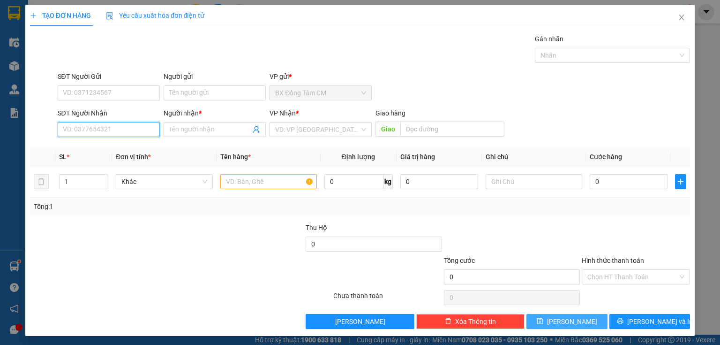
click at [58, 122] on input "SĐT Người Nhận" at bounding box center [109, 129] width 102 height 15
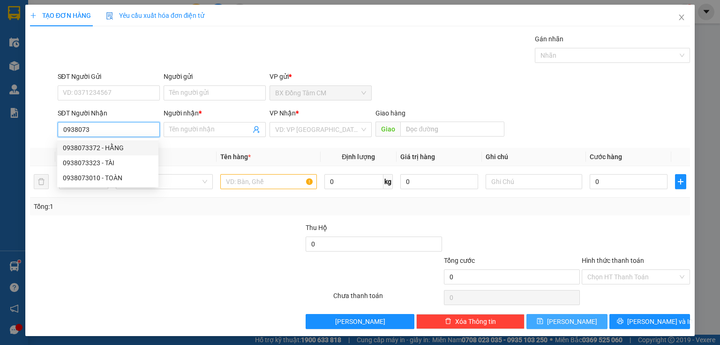
click at [110, 146] on div "0938073372 - HẰNG" at bounding box center [108, 148] width 90 height 10
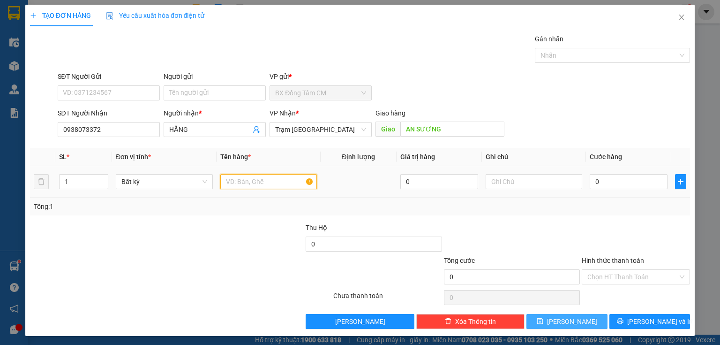
click at [246, 187] on input "text" at bounding box center [268, 181] width 97 height 15
click at [454, 115] on div "Giao hàng" at bounding box center [439, 113] width 129 height 10
click at [443, 130] on input "AN SƯƠNG" at bounding box center [452, 128] width 104 height 15
click at [263, 172] on div at bounding box center [268, 181] width 97 height 19
click at [258, 183] on input "text" at bounding box center [268, 181] width 97 height 15
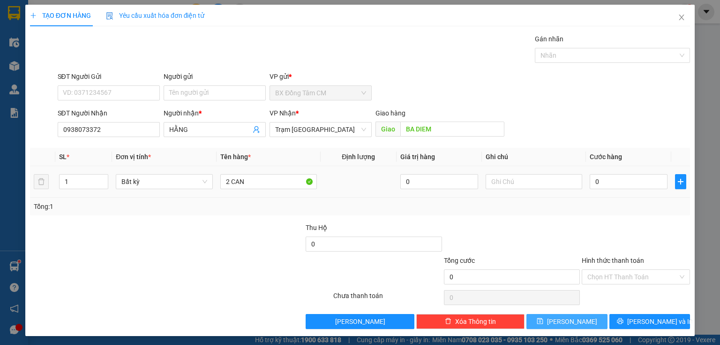
click at [573, 169] on td at bounding box center [534, 181] width 104 height 31
click at [618, 188] on div "0" at bounding box center [629, 181] width 78 height 19
click at [619, 182] on input "0" at bounding box center [629, 181] width 78 height 15
click at [573, 323] on button "[PERSON_NAME]" at bounding box center [566, 321] width 81 height 15
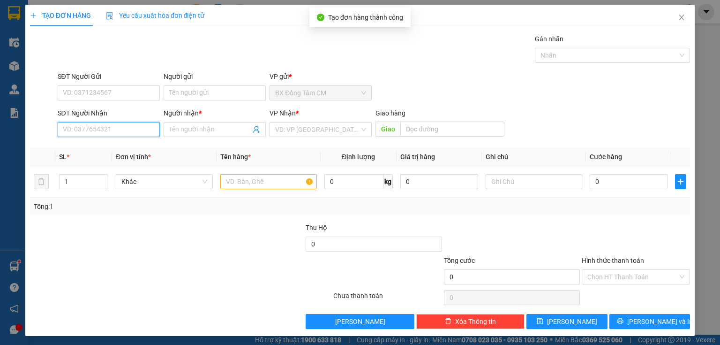
click at [120, 131] on input "SĐT Người Nhận" at bounding box center [109, 129] width 102 height 15
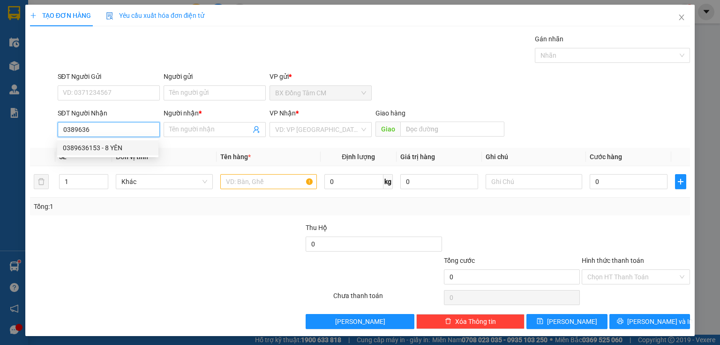
click at [116, 141] on div "0389636153 - 8 YÊN" at bounding box center [107, 147] width 101 height 15
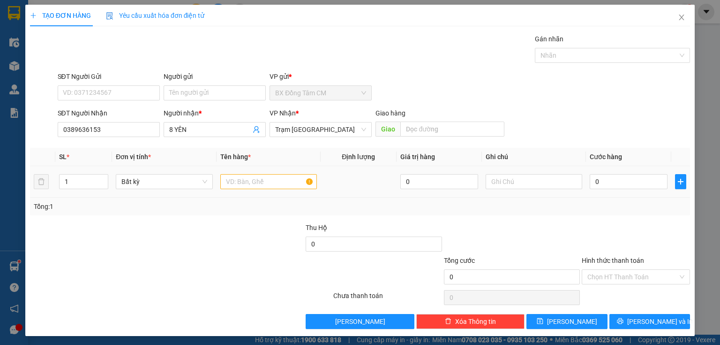
click at [214, 176] on td "Bất kỳ" at bounding box center [164, 181] width 104 height 31
click at [222, 180] on input "text" at bounding box center [268, 181] width 97 height 15
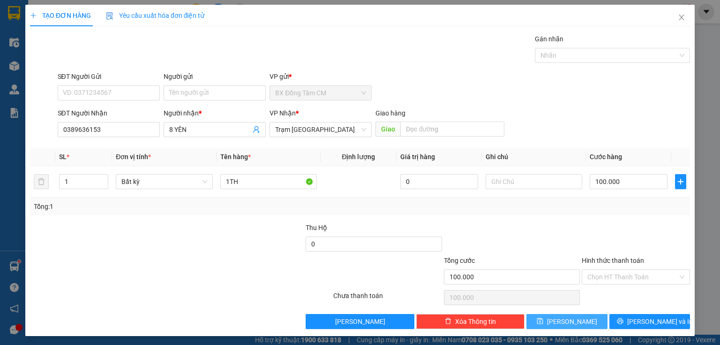
click at [559, 314] on button "[PERSON_NAME]" at bounding box center [566, 321] width 81 height 15
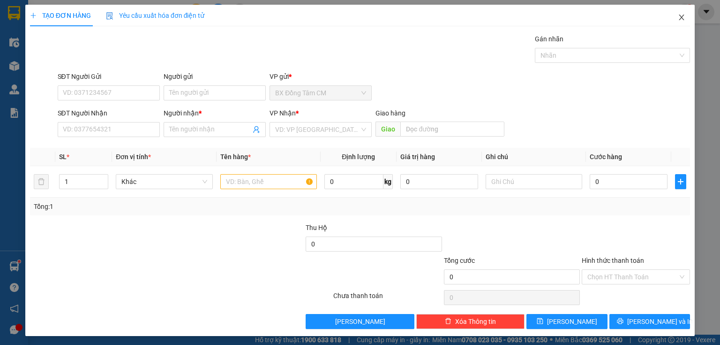
click at [678, 21] on icon "close" at bounding box center [682, 18] width 8 height 8
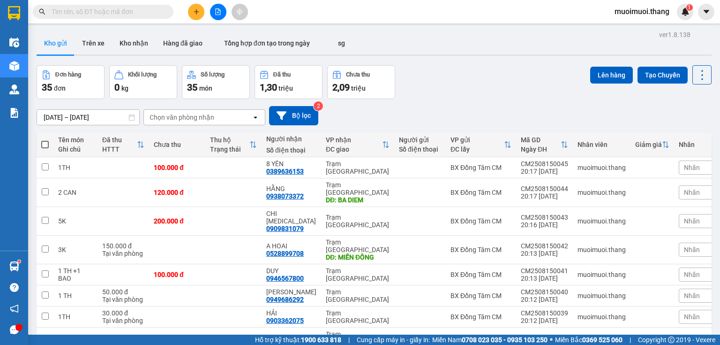
click at [43, 145] on span at bounding box center [45, 145] width 8 height 8
click at [45, 140] on input "checkbox" at bounding box center [45, 140] width 0 height 0
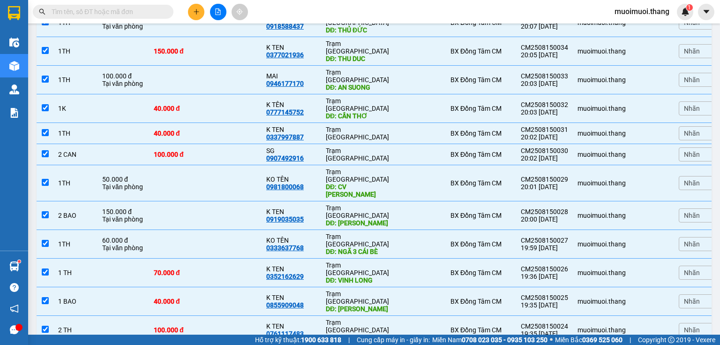
drag, startPoint x: 720, startPoint y: 22, endPoint x: 716, endPoint y: 287, distance: 265.3
click at [720, 330] on section "Kết quả tìm kiếm ( 0 ) Bộ lọc No Data muoimuoi.thang 1 Điều hành xe Kho hàng mớ…" at bounding box center [360, 172] width 720 height 345
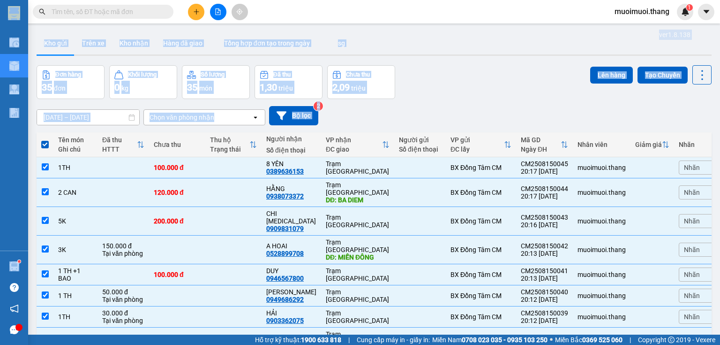
click at [467, 51] on div "Kho gửi Trên xe Kho nhận Hàng đã giao Tổng hợp đơn tạo trong ngày sg" at bounding box center [374, 44] width 675 height 25
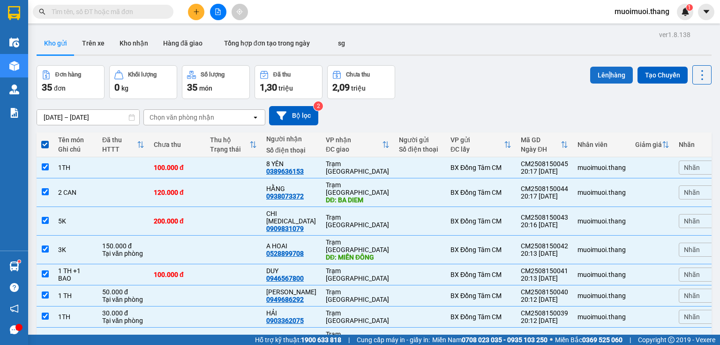
drag, startPoint x: 607, startPoint y: 64, endPoint x: 604, endPoint y: 69, distance: 5.9
click at [602, 71] on button "Lên hàng" at bounding box center [611, 75] width 43 height 17
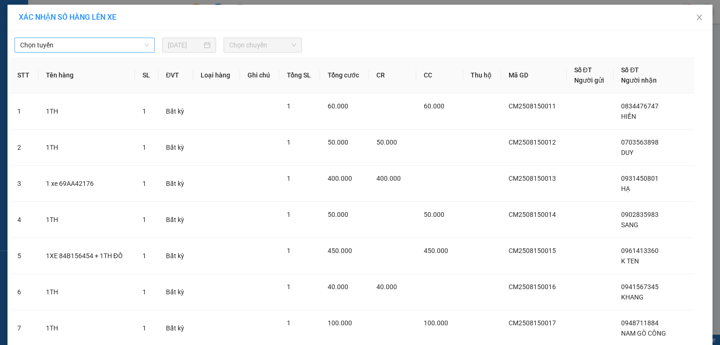
click at [101, 51] on span "Chọn tuyến" at bounding box center [84, 45] width 129 height 14
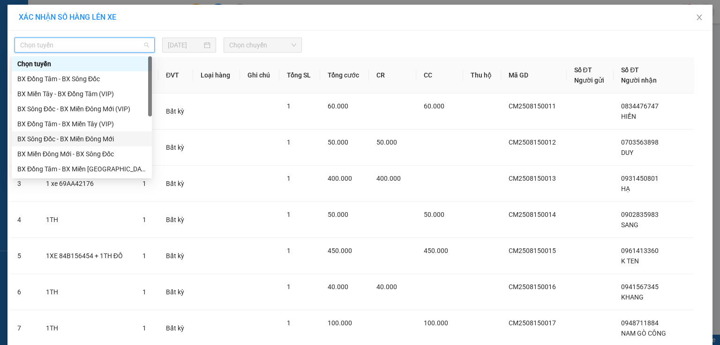
click at [44, 137] on div "BX Sông Đốc - BX Miền Đông Mới" at bounding box center [81, 139] width 129 height 10
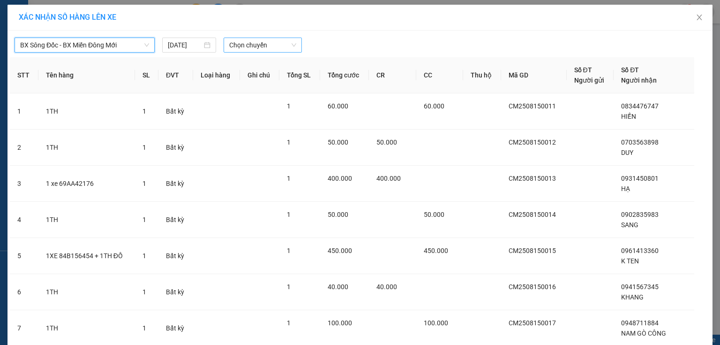
click at [237, 47] on span "Chọn chuyến" at bounding box center [263, 45] width 68 height 14
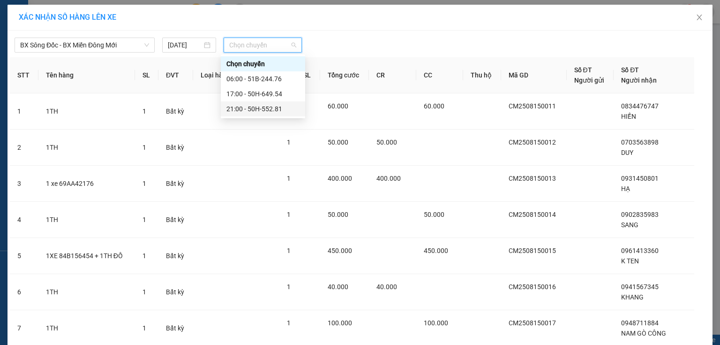
click at [241, 108] on div "21:00 - 50H-552.81" at bounding box center [262, 109] width 73 height 10
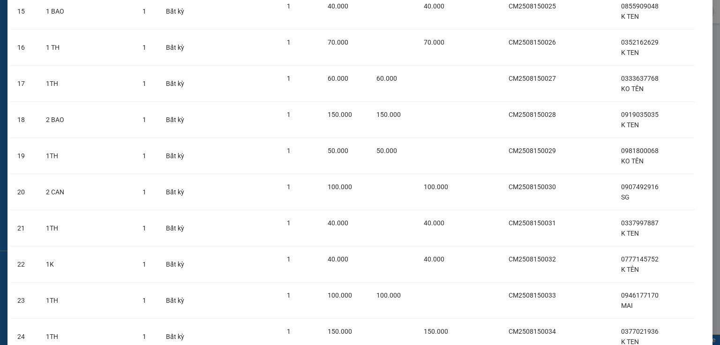
scroll to position [1097, 0]
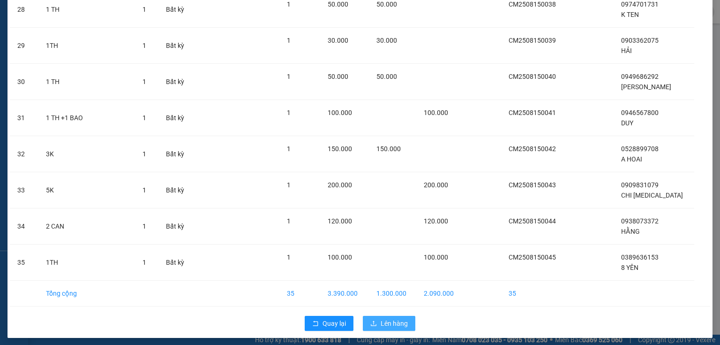
click at [383, 318] on span "Lên hàng" at bounding box center [394, 323] width 27 height 10
